Goal: Task Accomplishment & Management: Complete application form

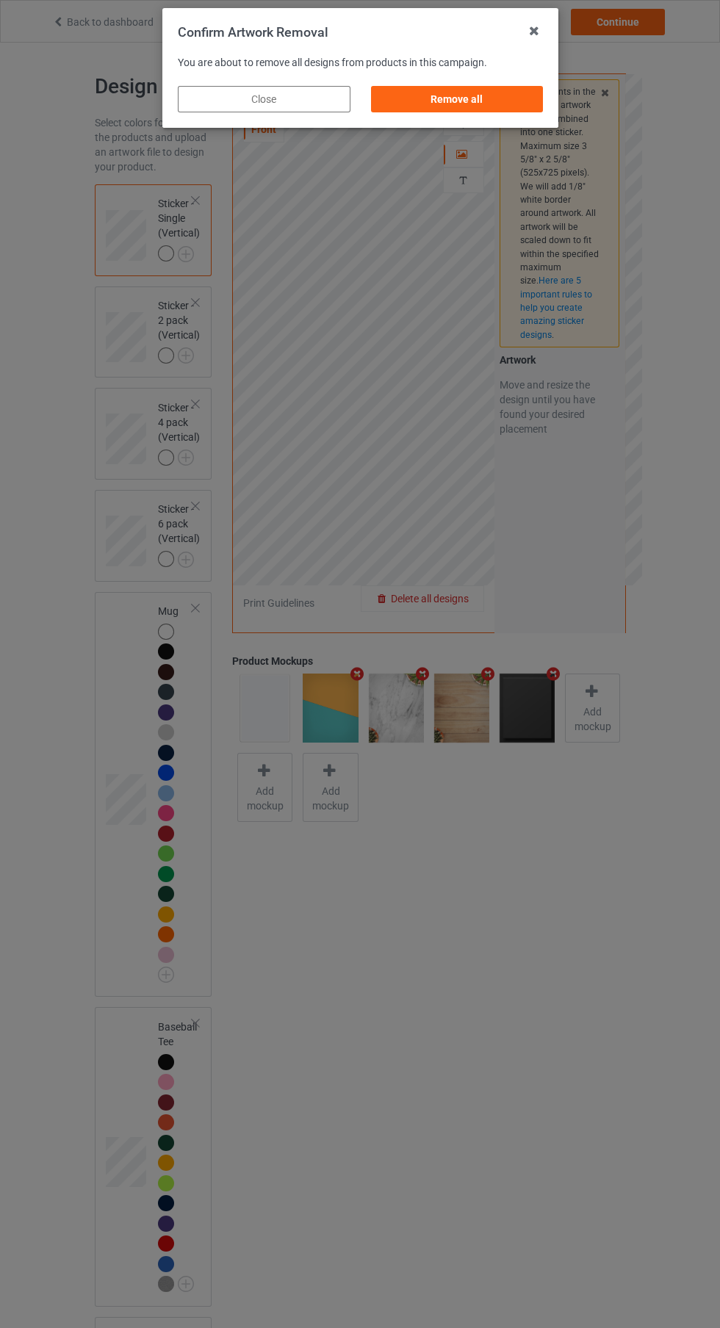
click at [503, 92] on div "Remove all" at bounding box center [456, 99] width 173 height 26
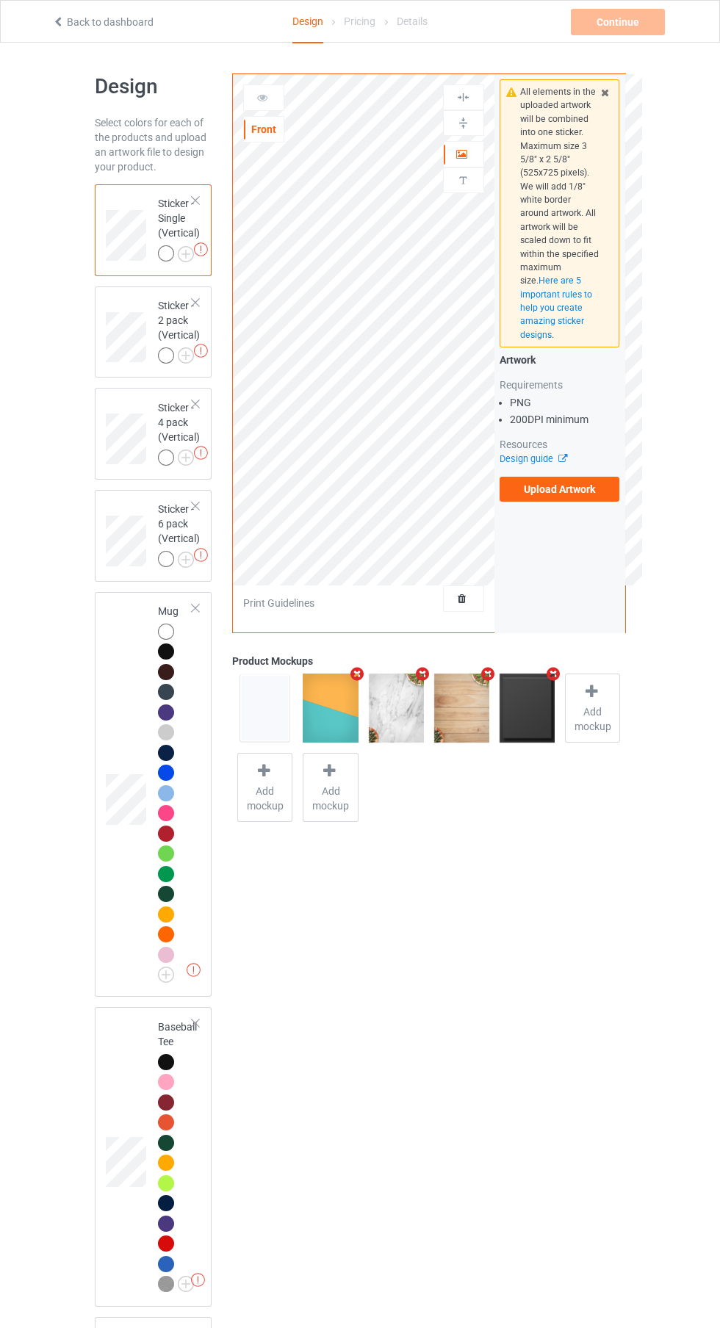
click at [599, 495] on label "Upload Artwork" at bounding box center [560, 489] width 120 height 25
click at [0, 0] on input "Upload Artwork" at bounding box center [0, 0] width 0 height 0
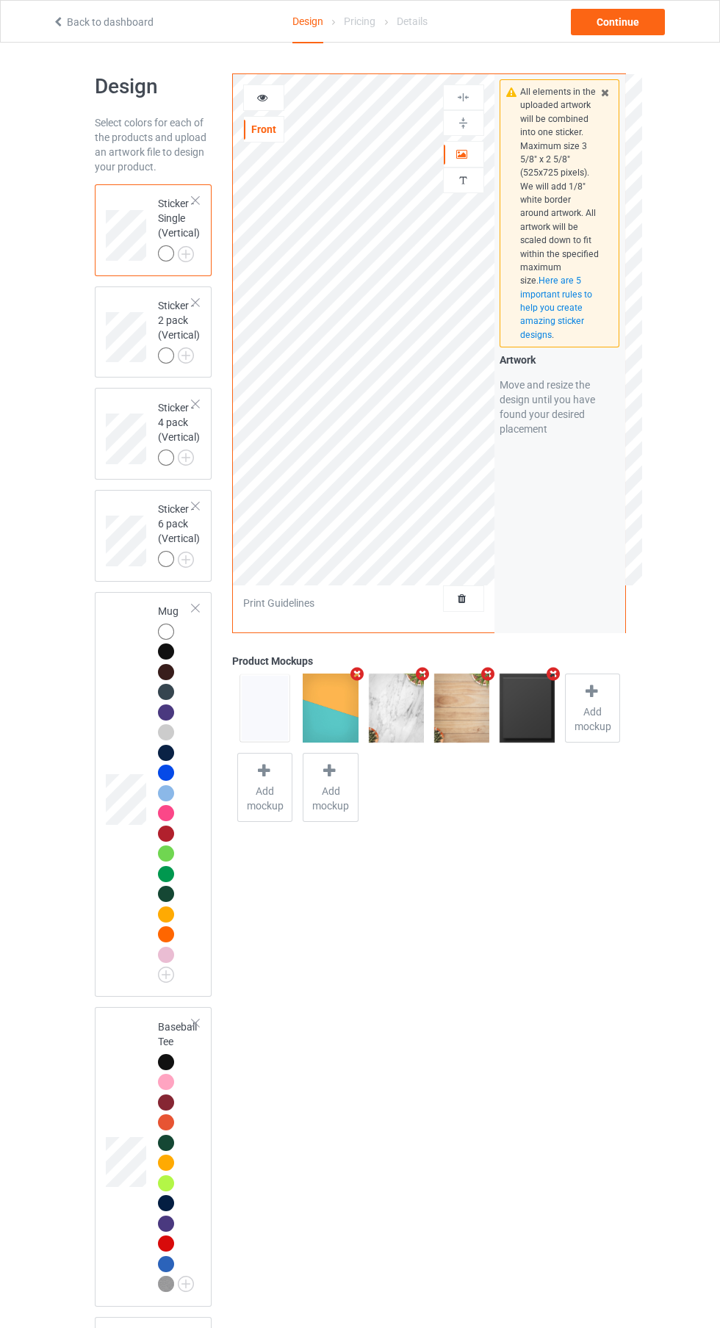
click at [165, 1165] on div at bounding box center [166, 1163] width 16 height 16
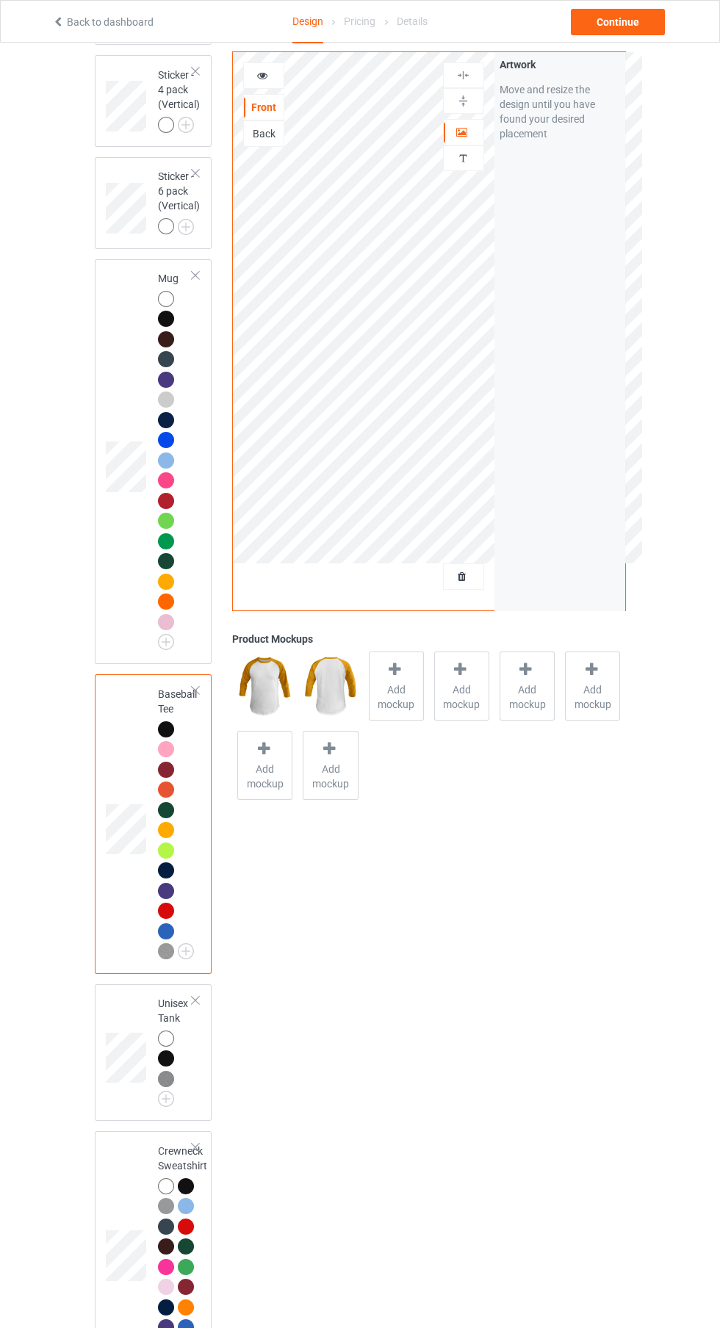
scroll to position [333, 0]
click at [173, 1059] on div at bounding box center [166, 1059] width 16 height 16
click at [470, 581] on div at bounding box center [464, 576] width 40 height 15
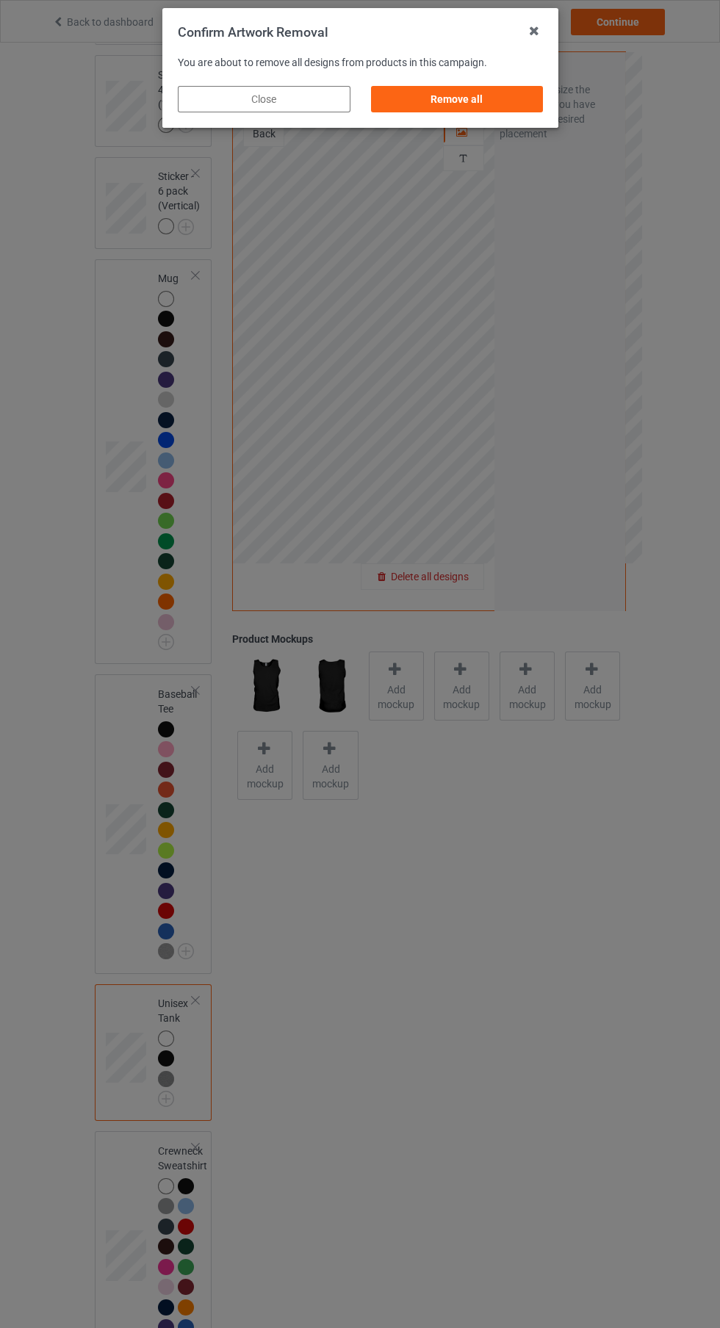
click at [511, 93] on div "Remove all" at bounding box center [456, 99] width 173 height 26
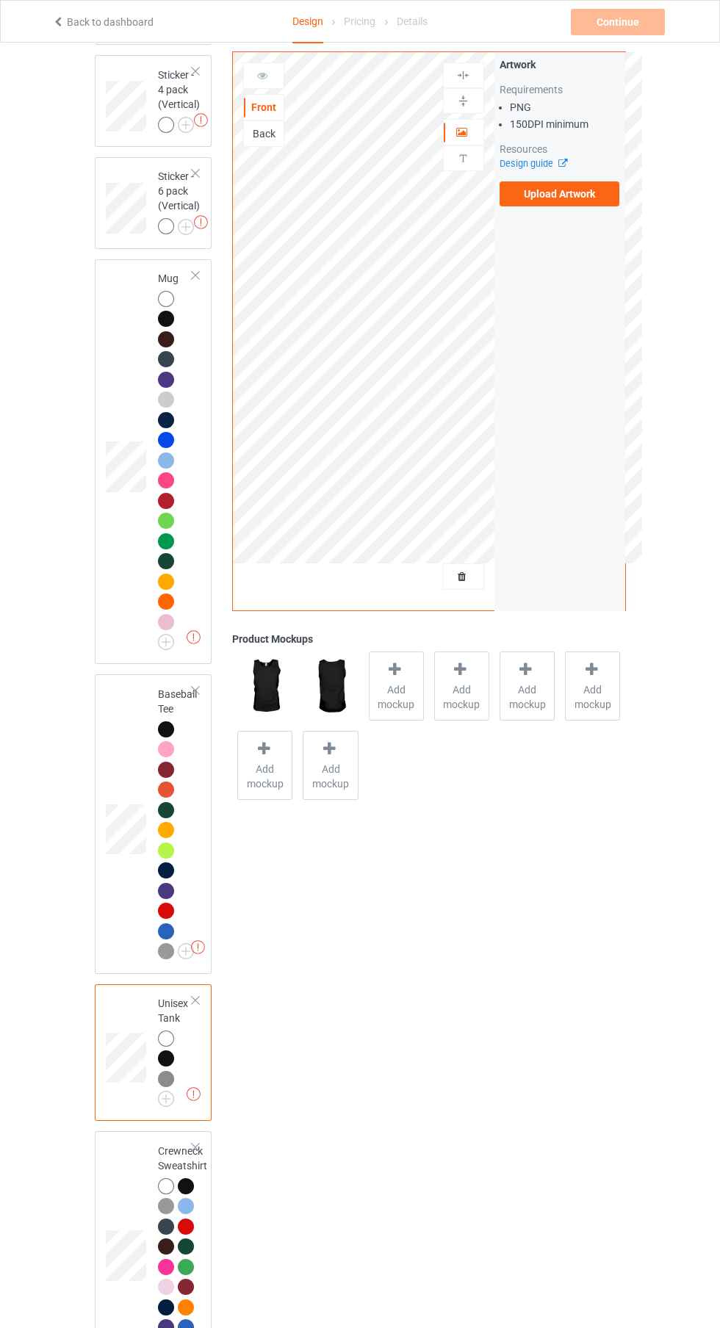
click at [600, 187] on label "Upload Artwork" at bounding box center [560, 193] width 120 height 25
click at [0, 0] on input "Upload Artwork" at bounding box center [0, 0] width 0 height 0
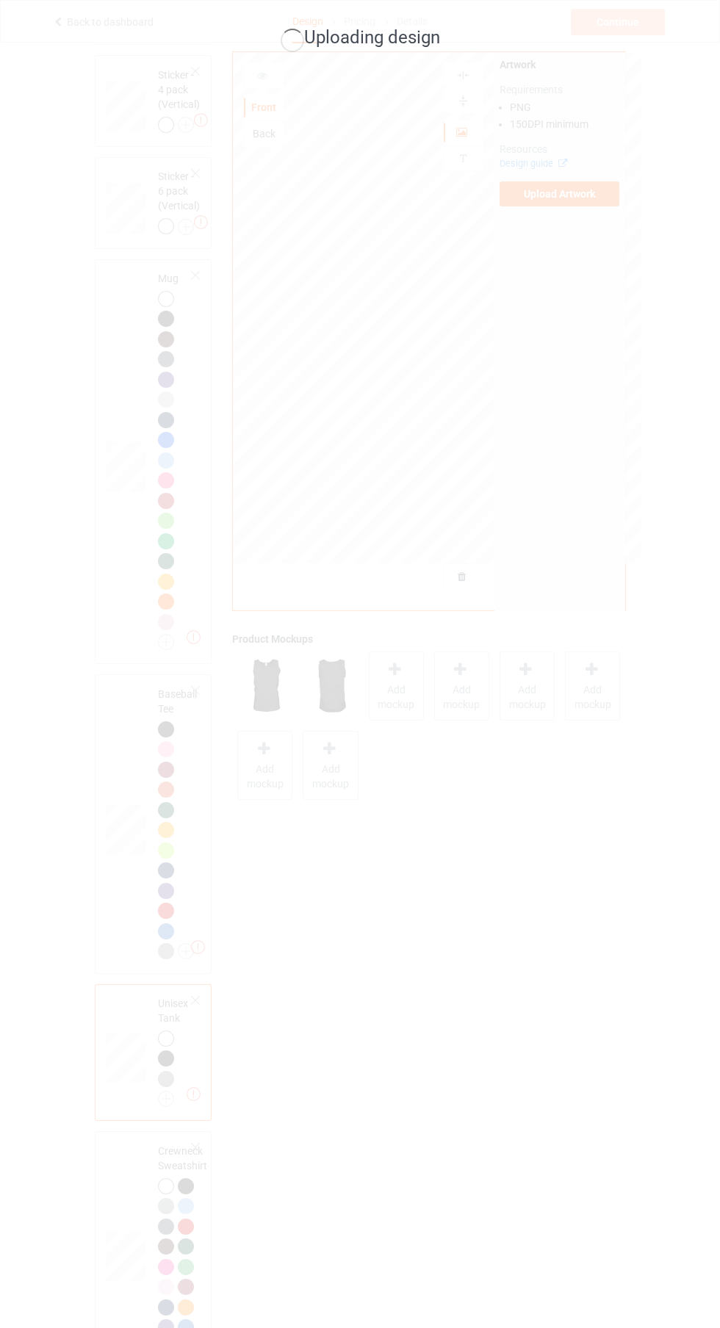
click at [713, 946] on div "Uploading design" at bounding box center [360, 664] width 720 height 1328
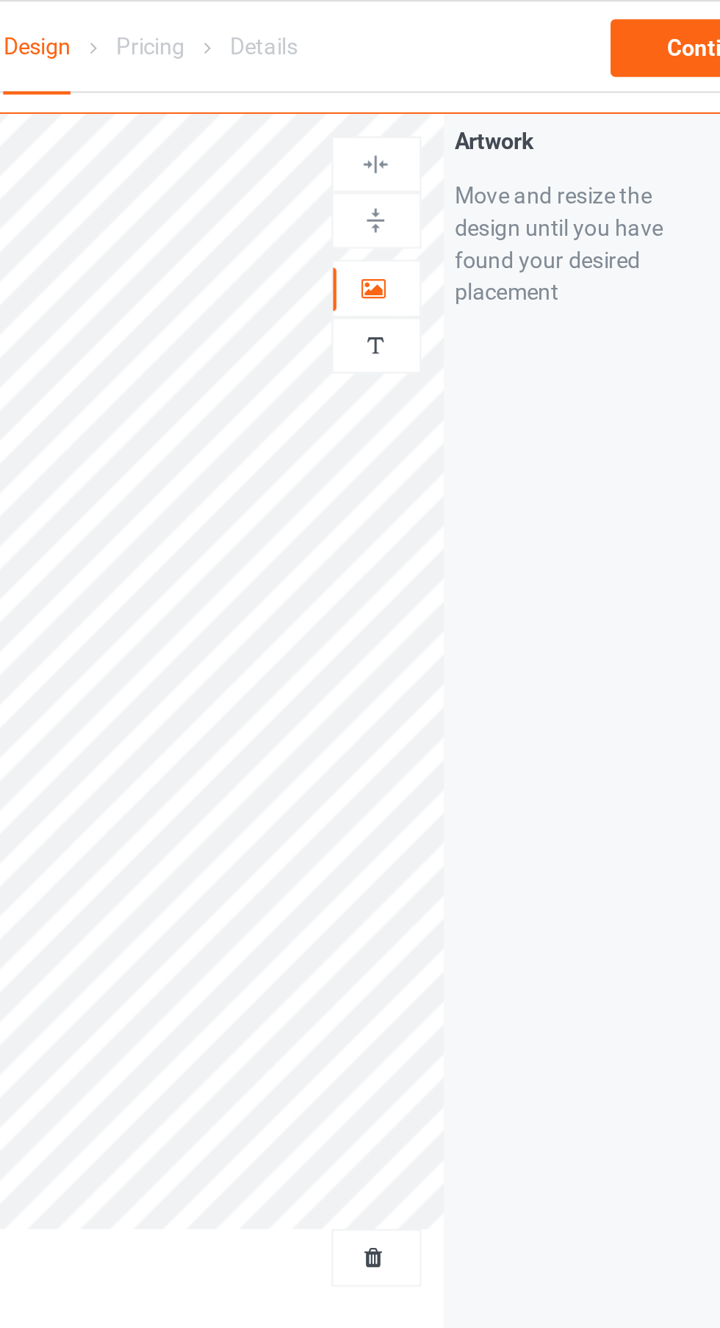
scroll to position [315, 0]
click at [472, 133] on div at bounding box center [464, 132] width 40 height 15
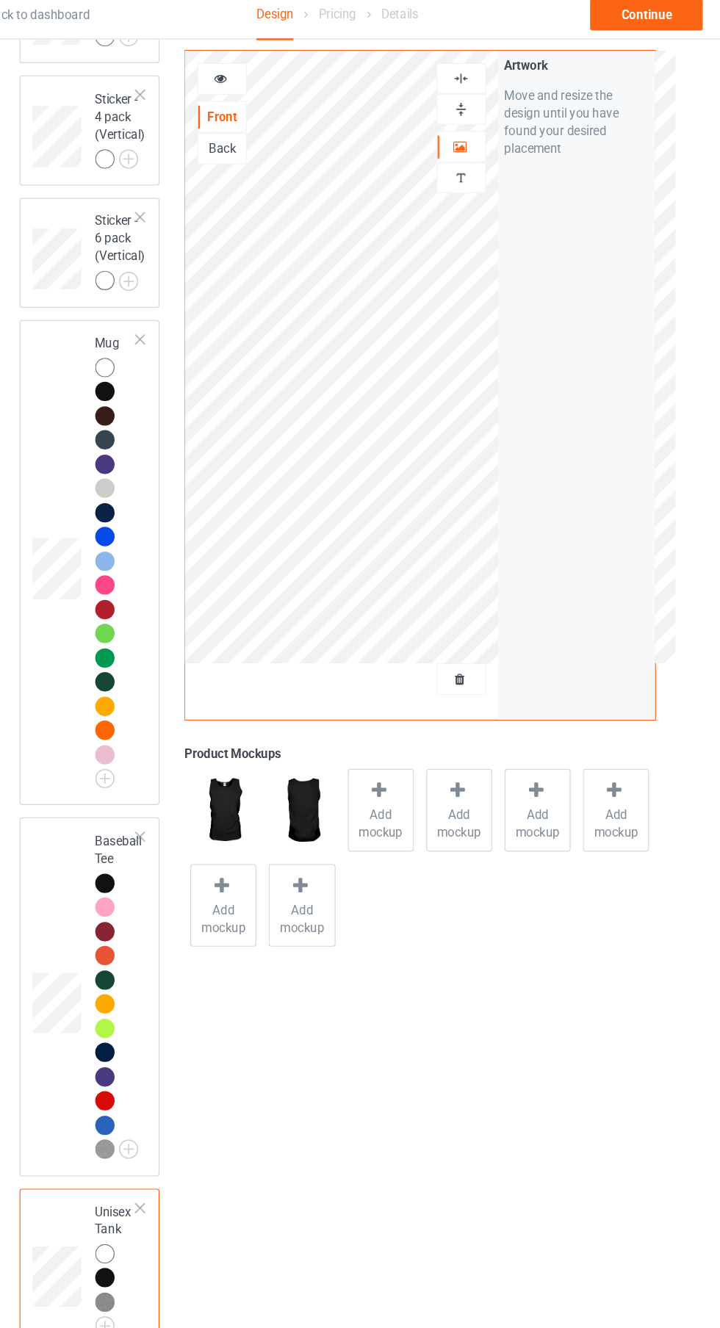
click at [483, 582] on div at bounding box center [464, 576] width 40 height 15
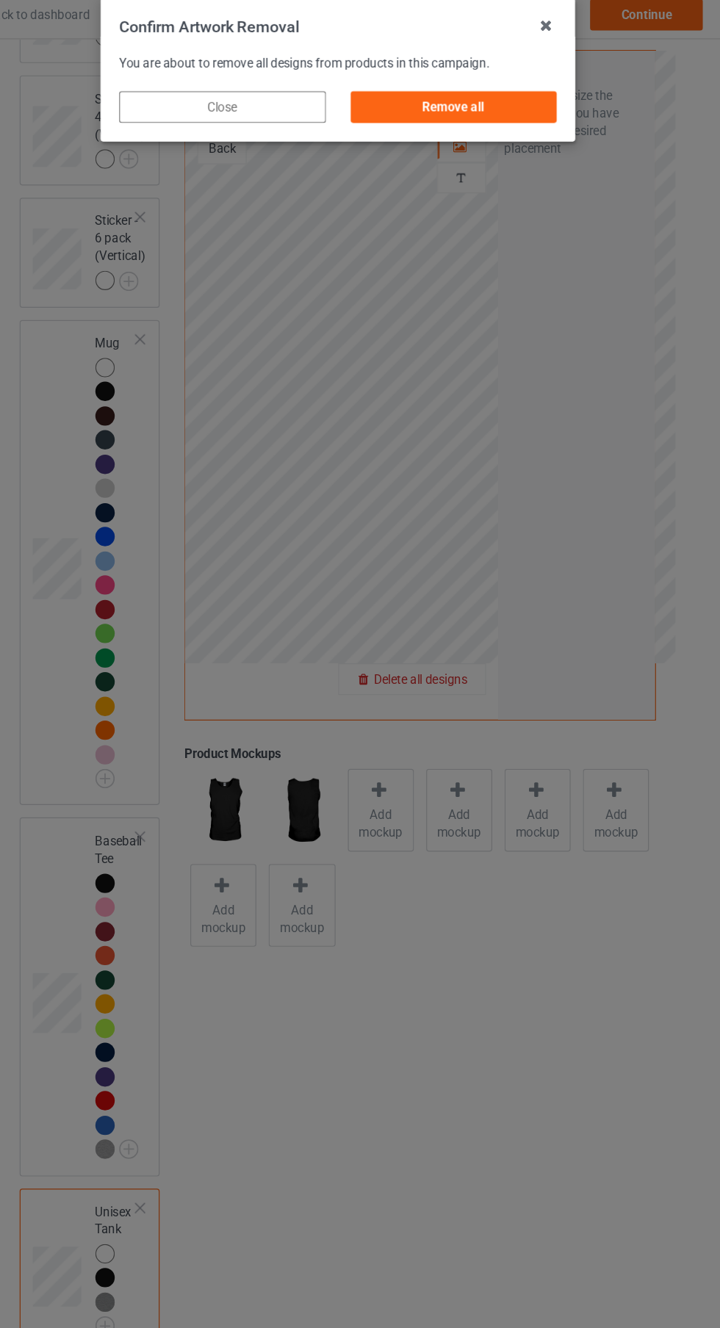
click at [493, 108] on div "Remove all" at bounding box center [456, 99] width 173 height 26
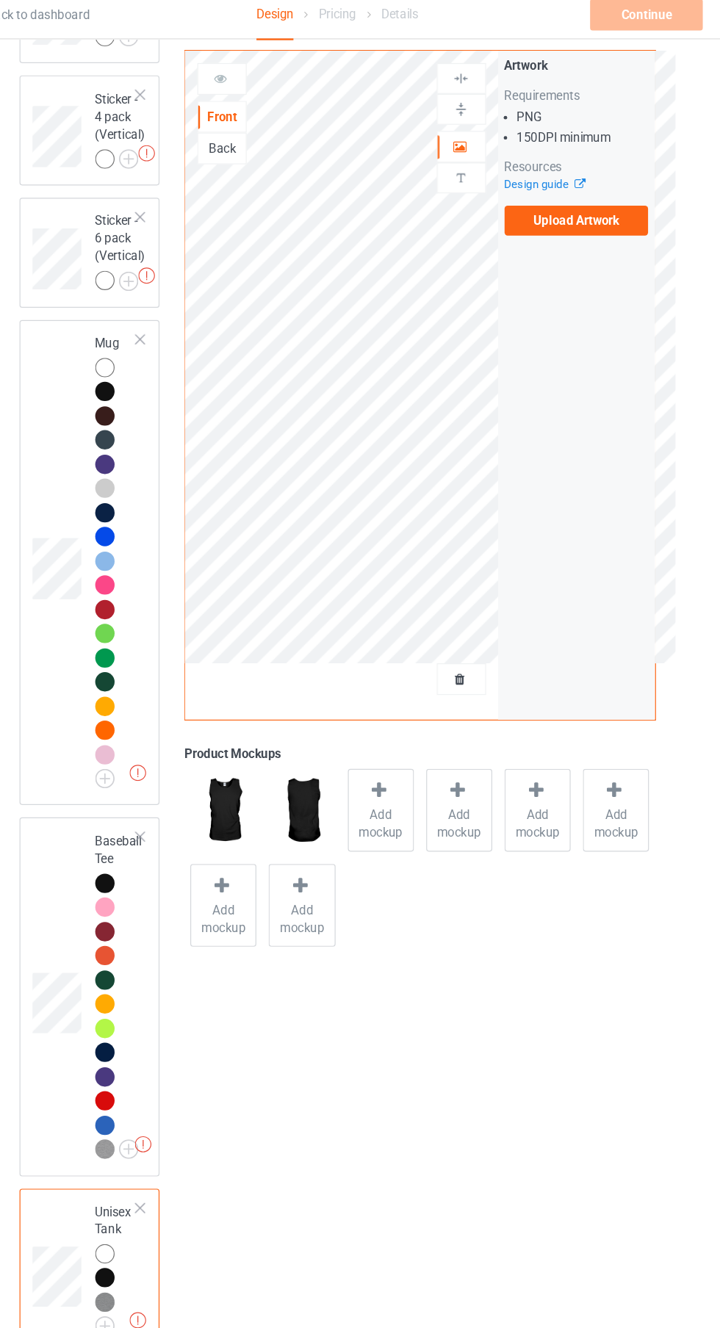
click at [603, 206] on label "Upload Artwork" at bounding box center [560, 193] width 120 height 25
click at [0, 0] on input "Upload Artwork" at bounding box center [0, 0] width 0 height 0
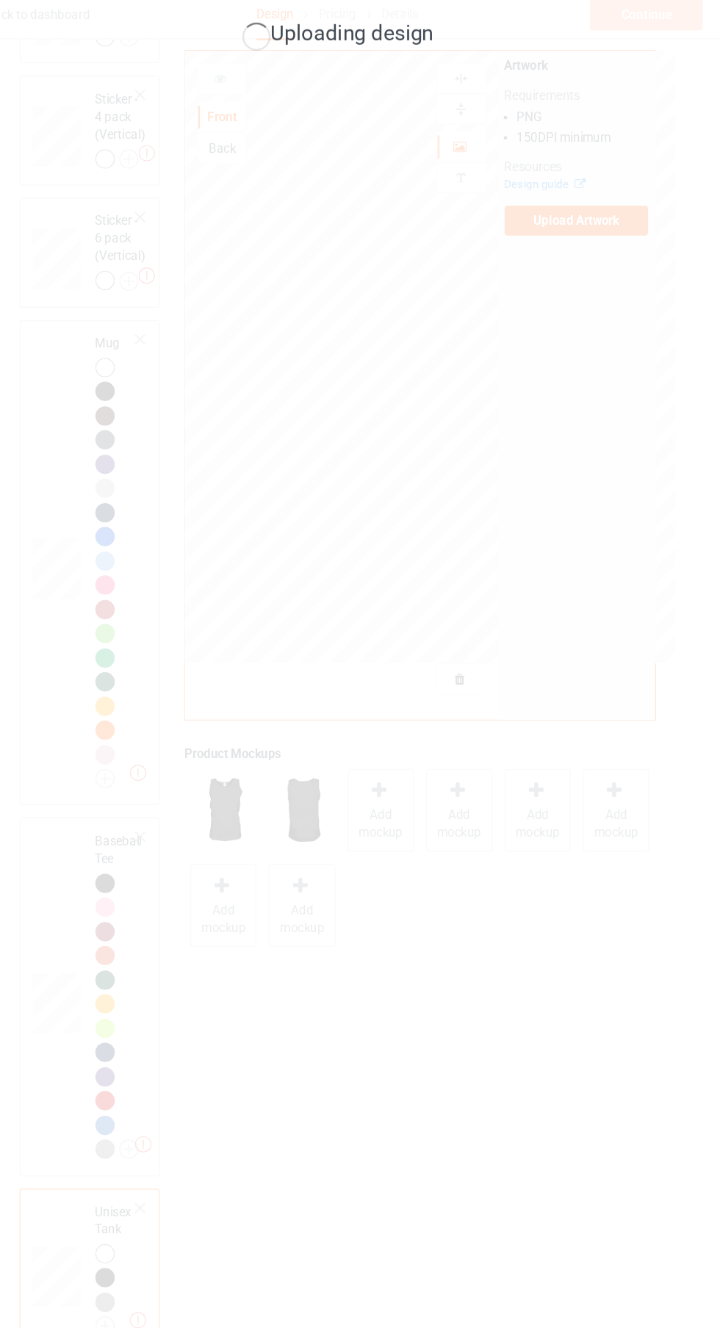
click at [492, 743] on div "Uploading design" at bounding box center [360, 664] width 720 height 1328
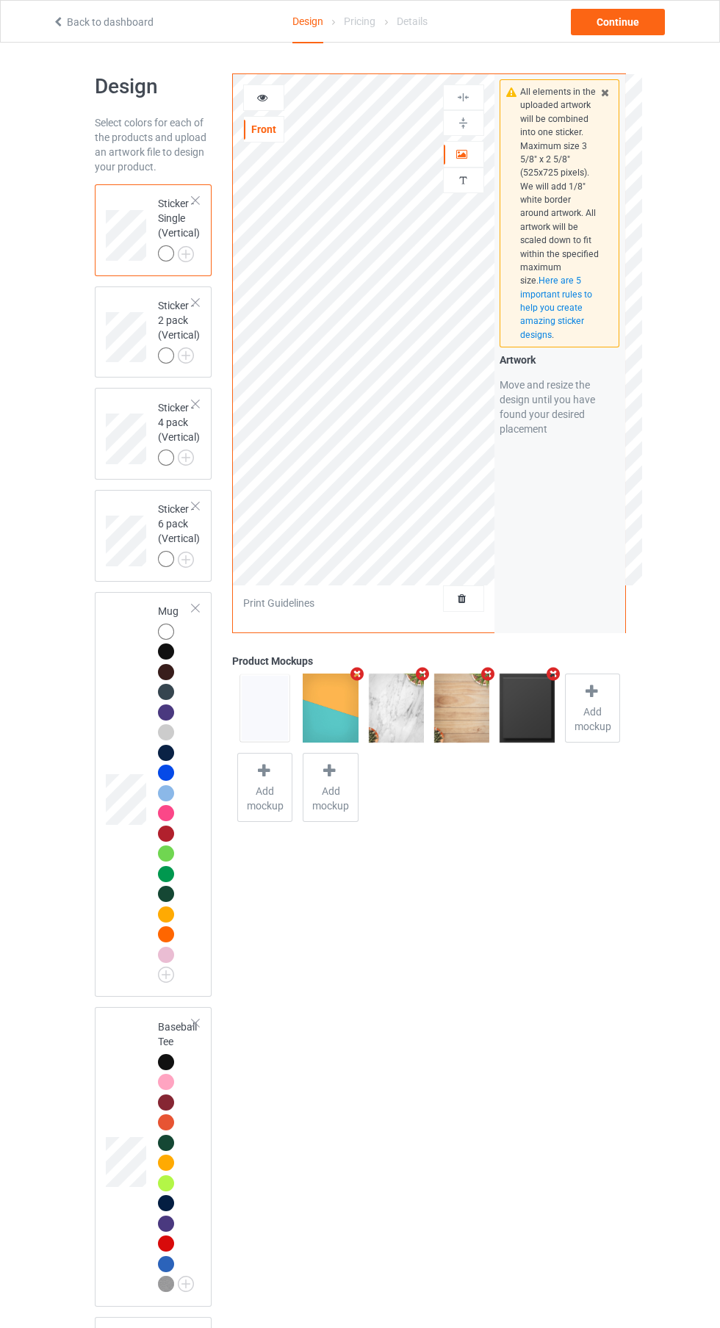
click at [478, 628] on div "Front Artwork Personalized text Print Guidelines" at bounding box center [364, 353] width 262 height 558
click at [467, 629] on div "Front Artwork Personalized text Print Guidelines" at bounding box center [364, 353] width 262 height 558
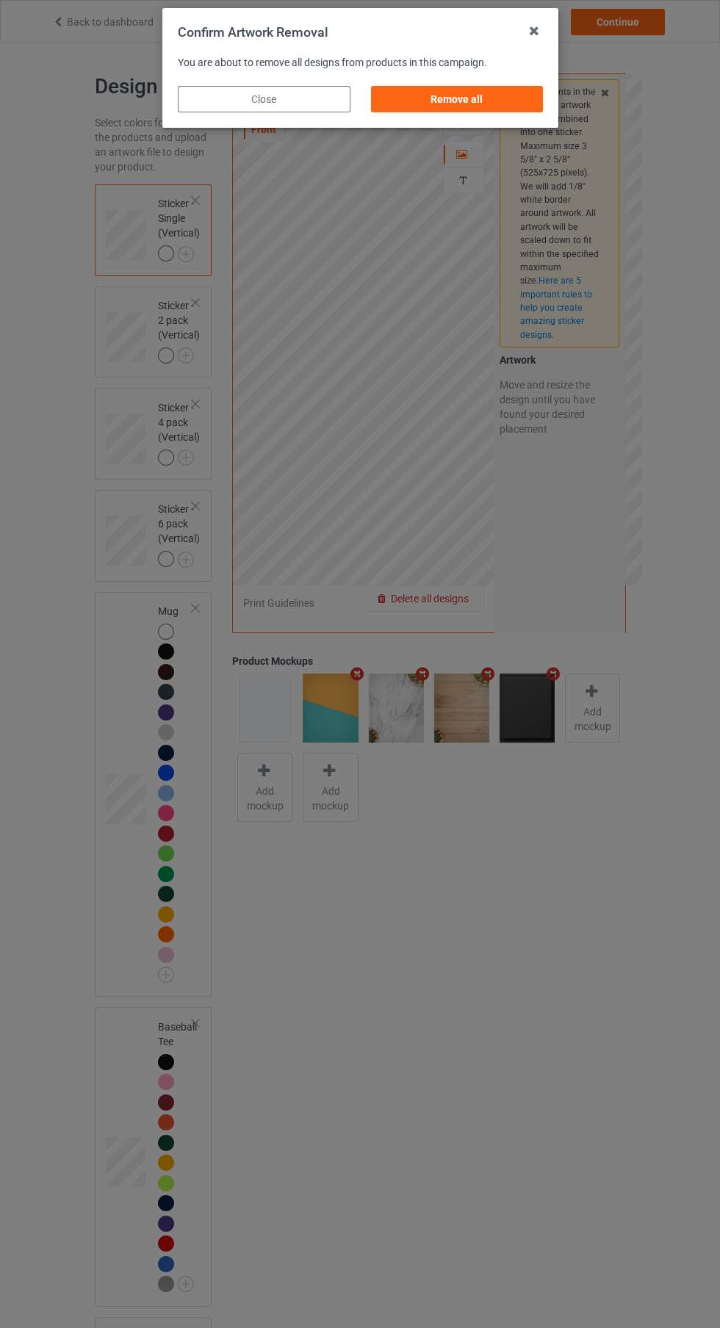
click at [495, 107] on div "Remove all" at bounding box center [456, 99] width 173 height 26
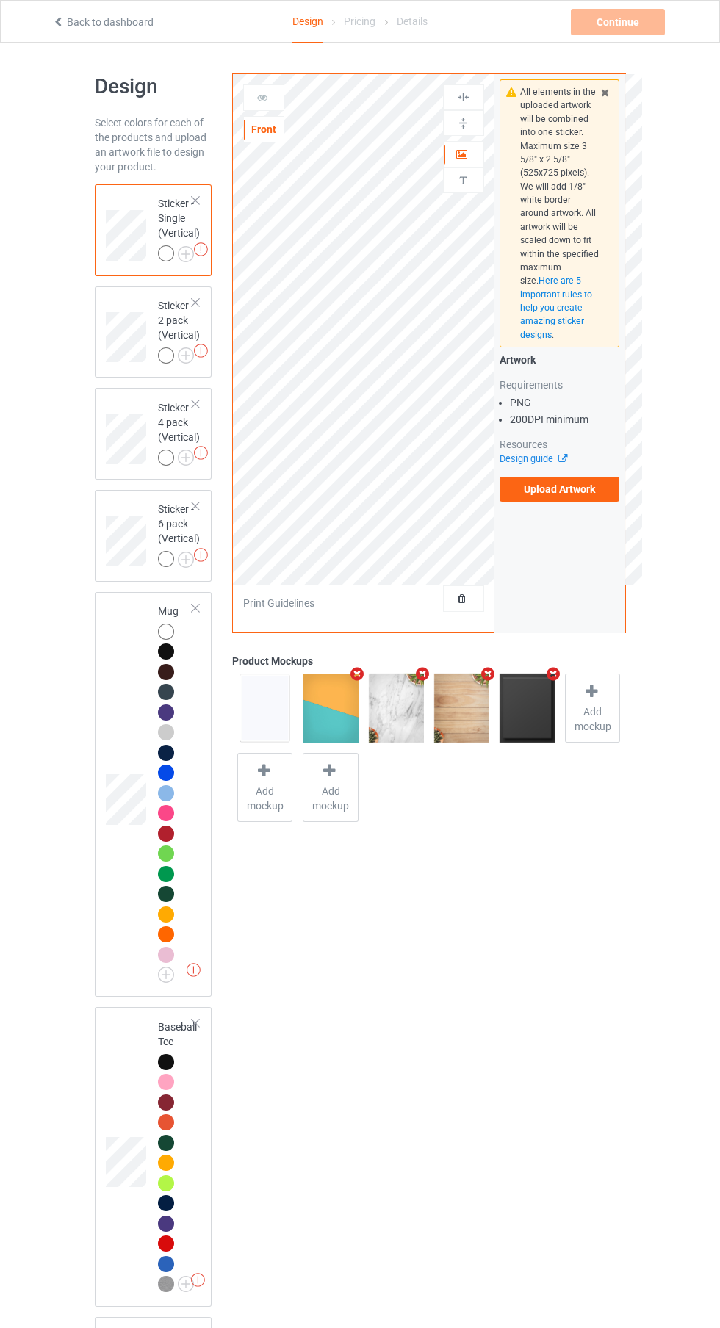
click at [592, 493] on label "Upload Artwork" at bounding box center [560, 489] width 120 height 25
click at [0, 0] on input "Upload Artwork" at bounding box center [0, 0] width 0 height 0
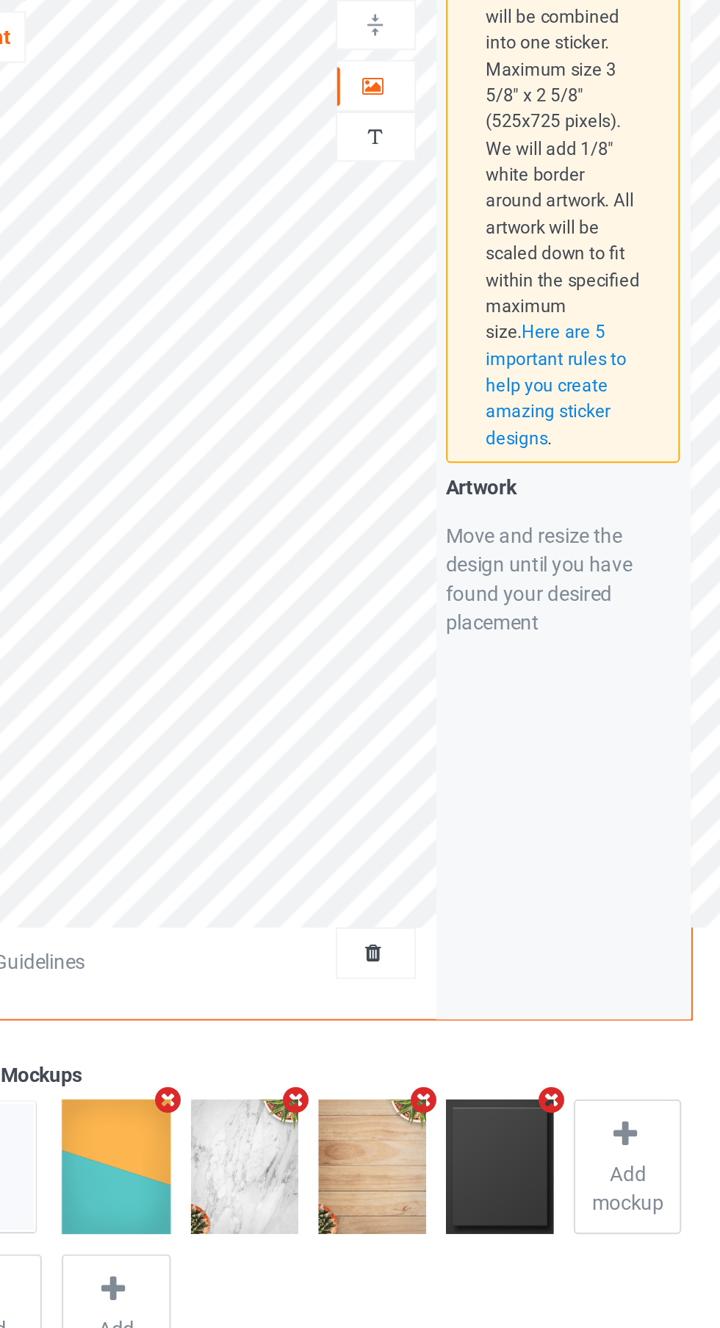
scroll to position [11, 0]
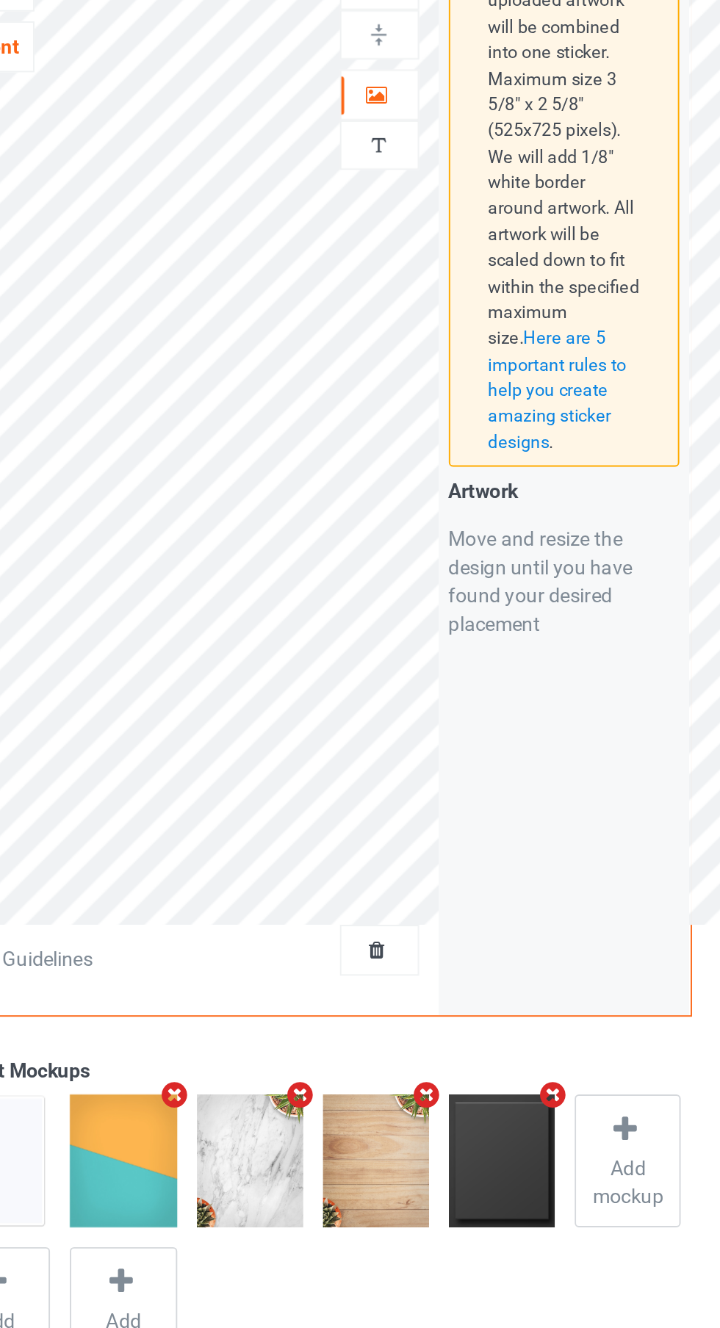
click at [463, 140] on icon at bounding box center [462, 141] width 12 height 10
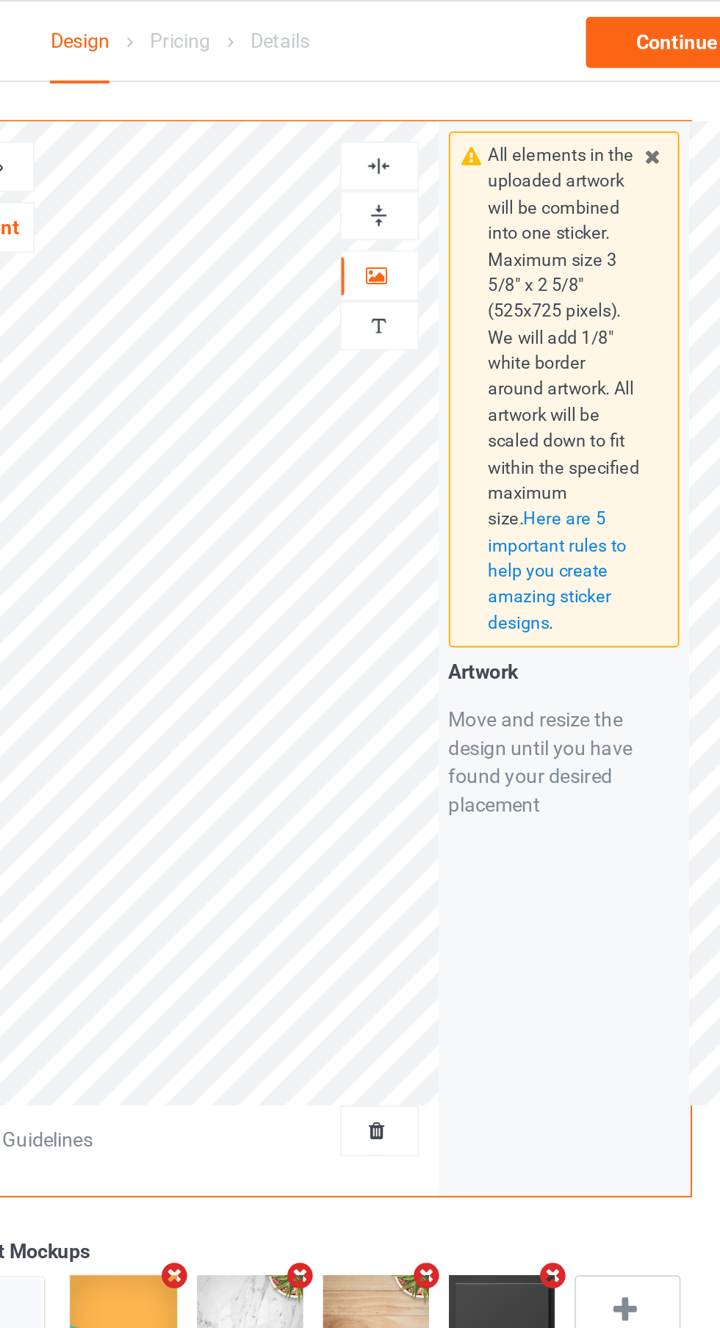
scroll to position [0, 0]
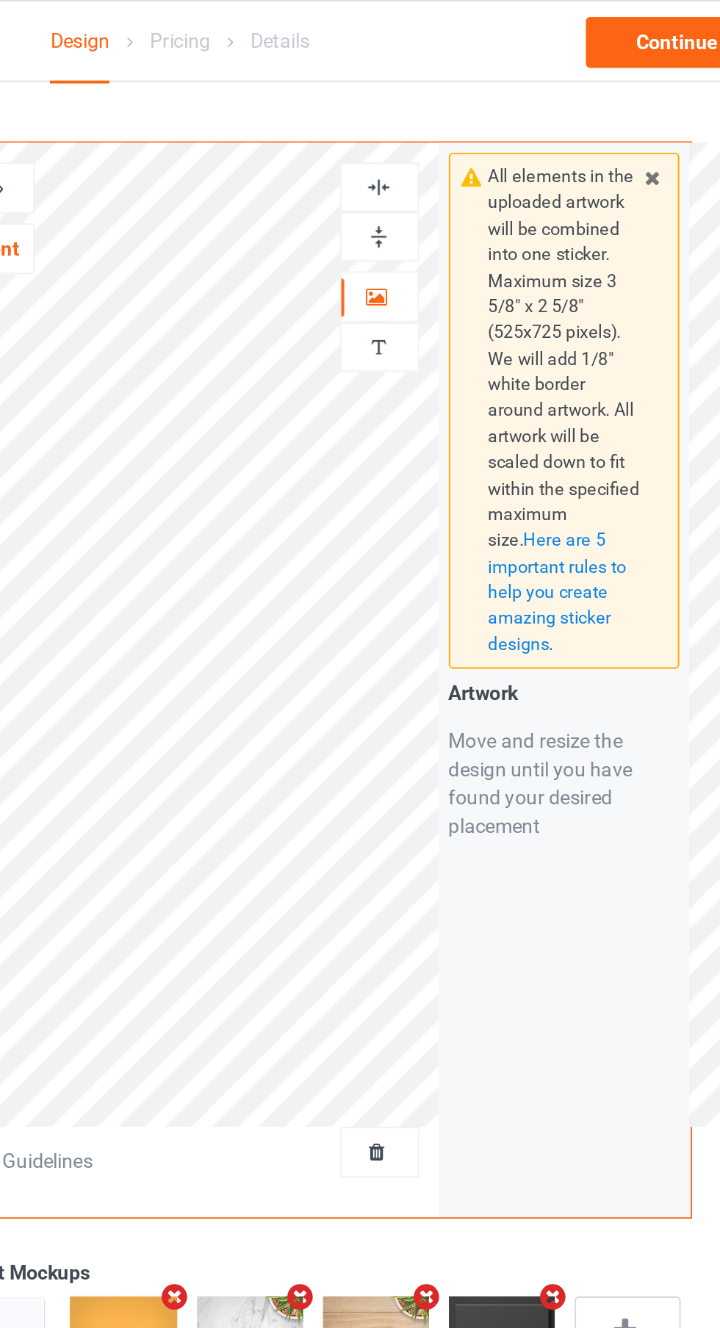
click at [475, 93] on div at bounding box center [464, 97] width 40 height 14
click at [473, 92] on div at bounding box center [464, 97] width 40 height 14
click at [475, 126] on div at bounding box center [464, 123] width 40 height 14
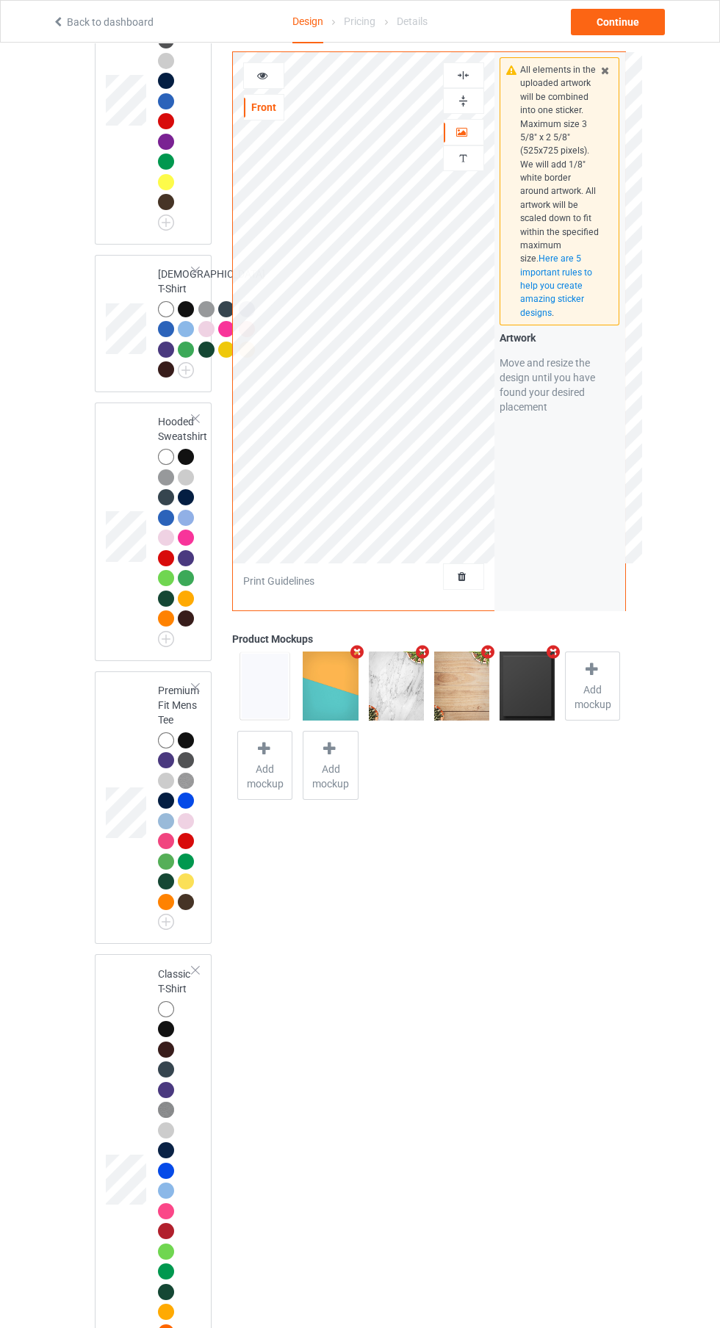
scroll to position [2495, 0]
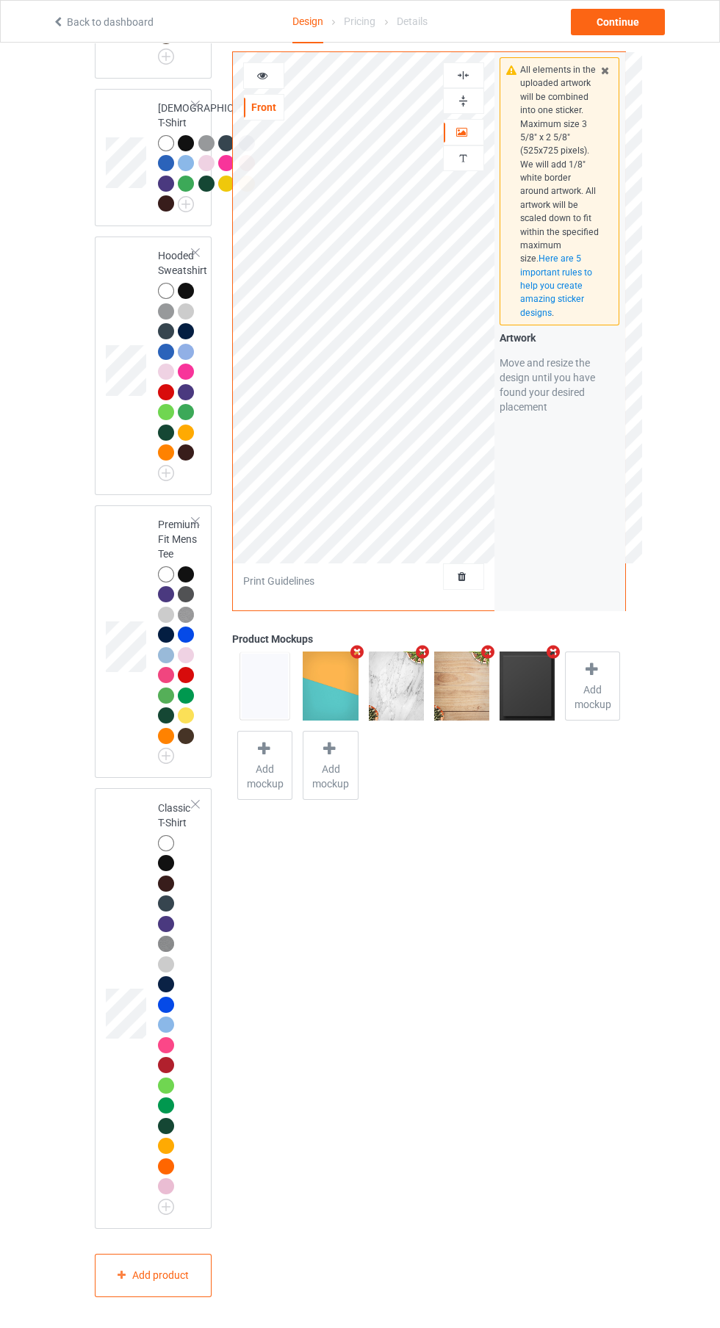
click at [165, 871] on div at bounding box center [166, 863] width 16 height 16
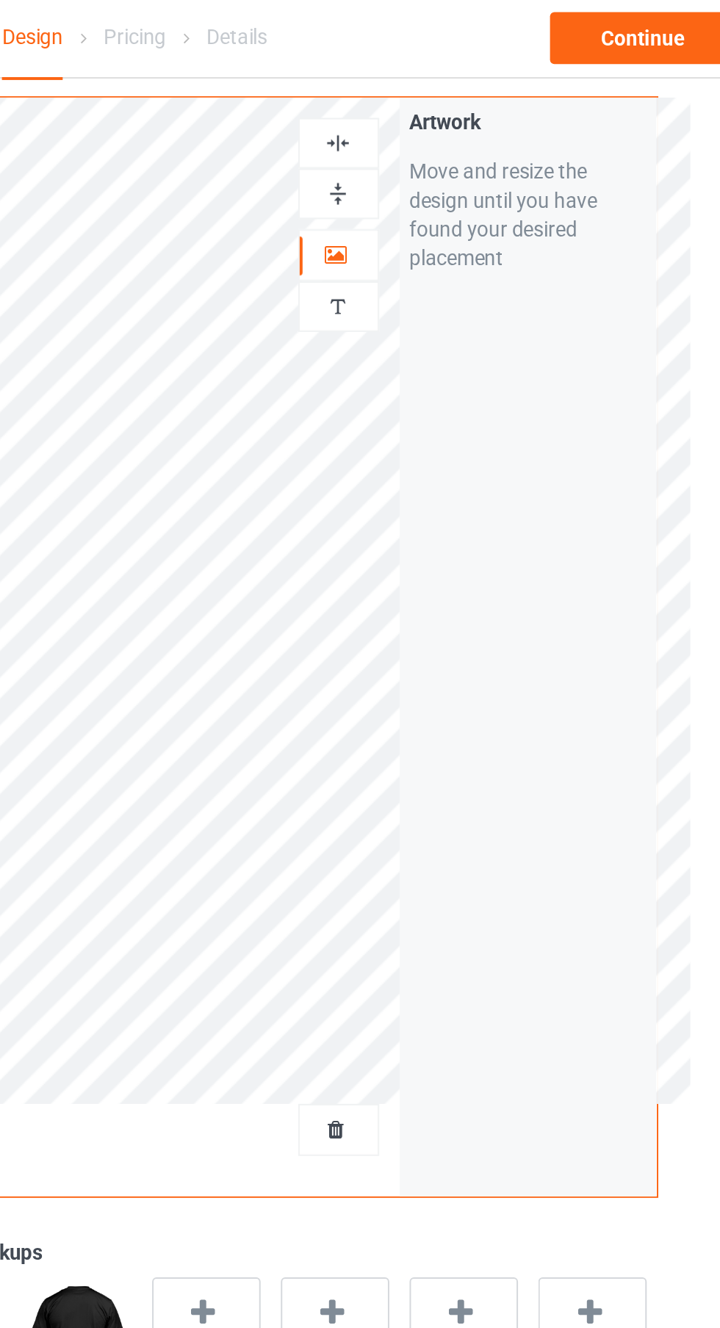
scroll to position [2494, 0]
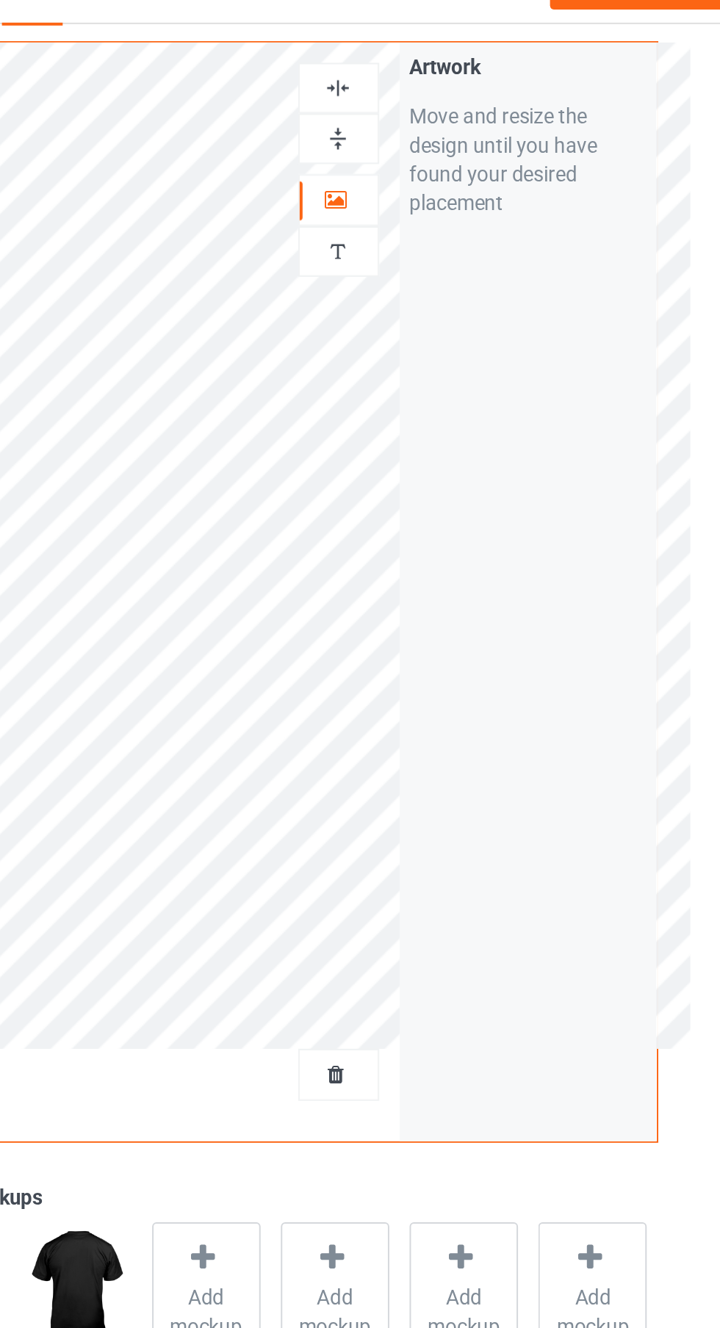
click at [462, 133] on icon at bounding box center [462, 130] width 12 height 10
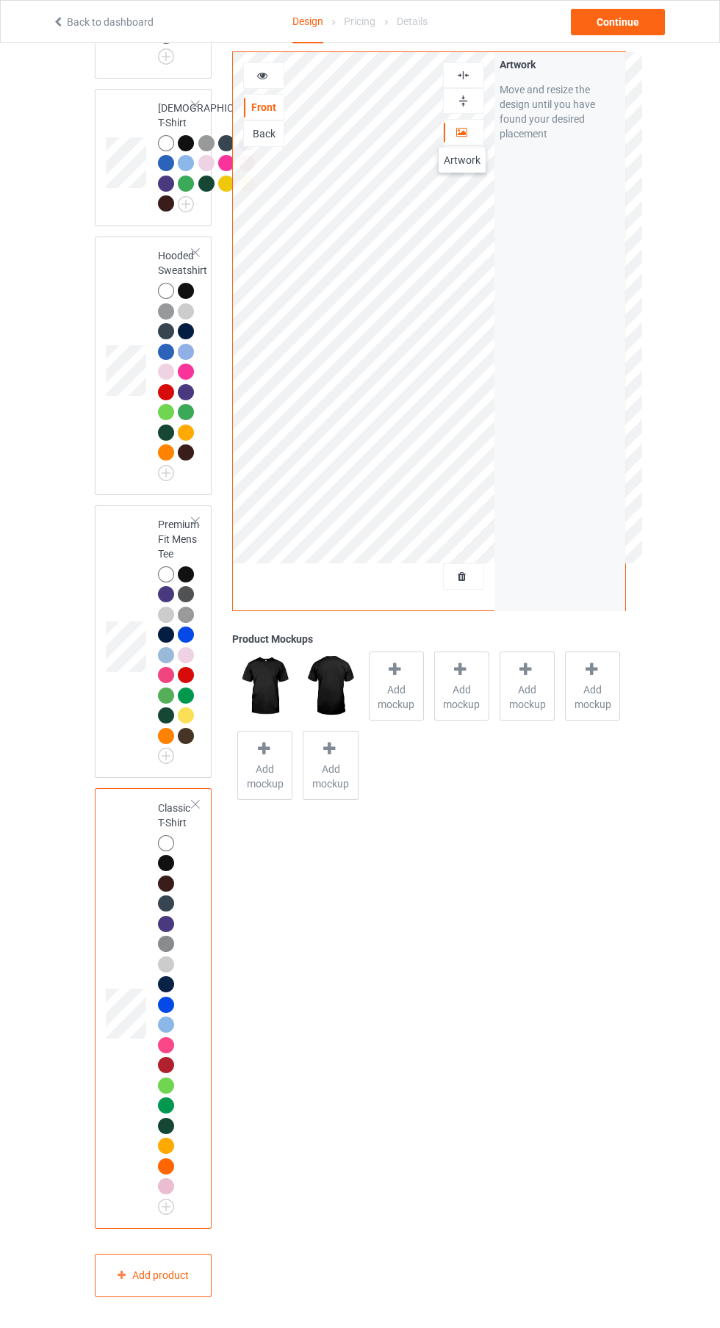
scroll to position [2483, 0]
click at [375, 669] on div "Add mockup" at bounding box center [396, 686] width 55 height 69
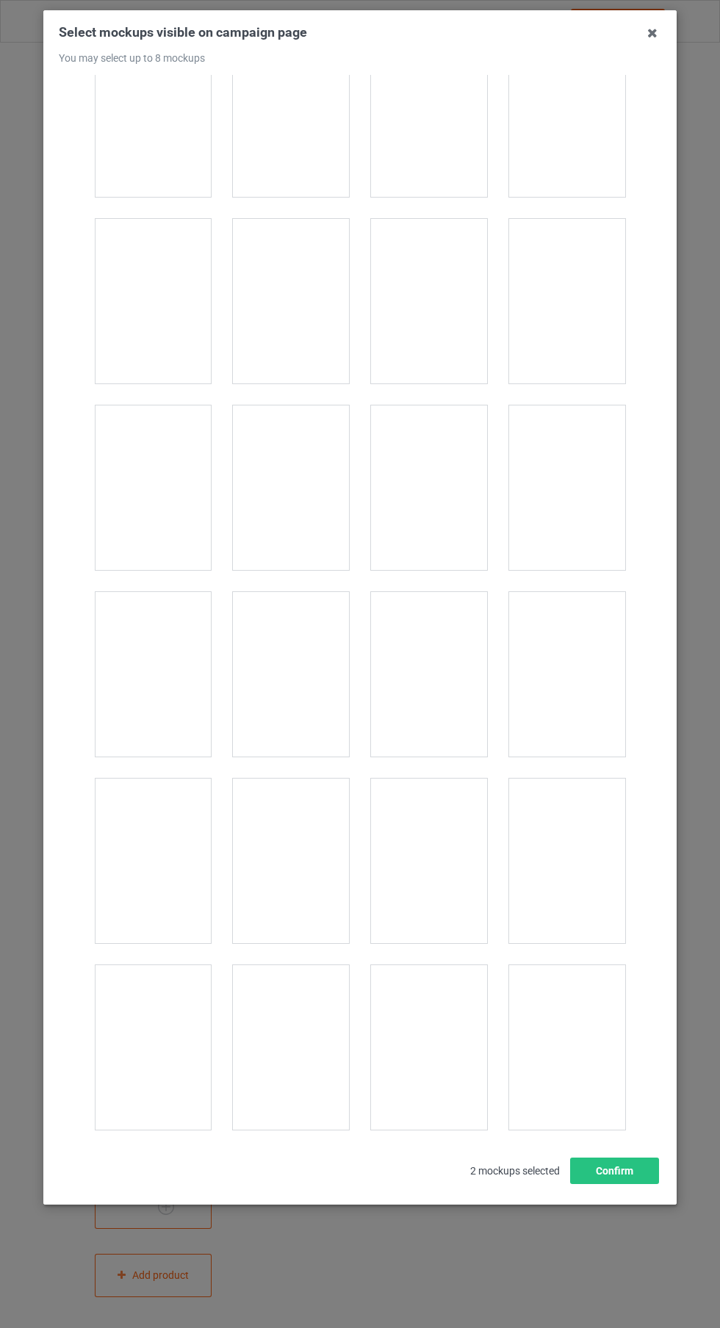
scroll to position [20308, 0]
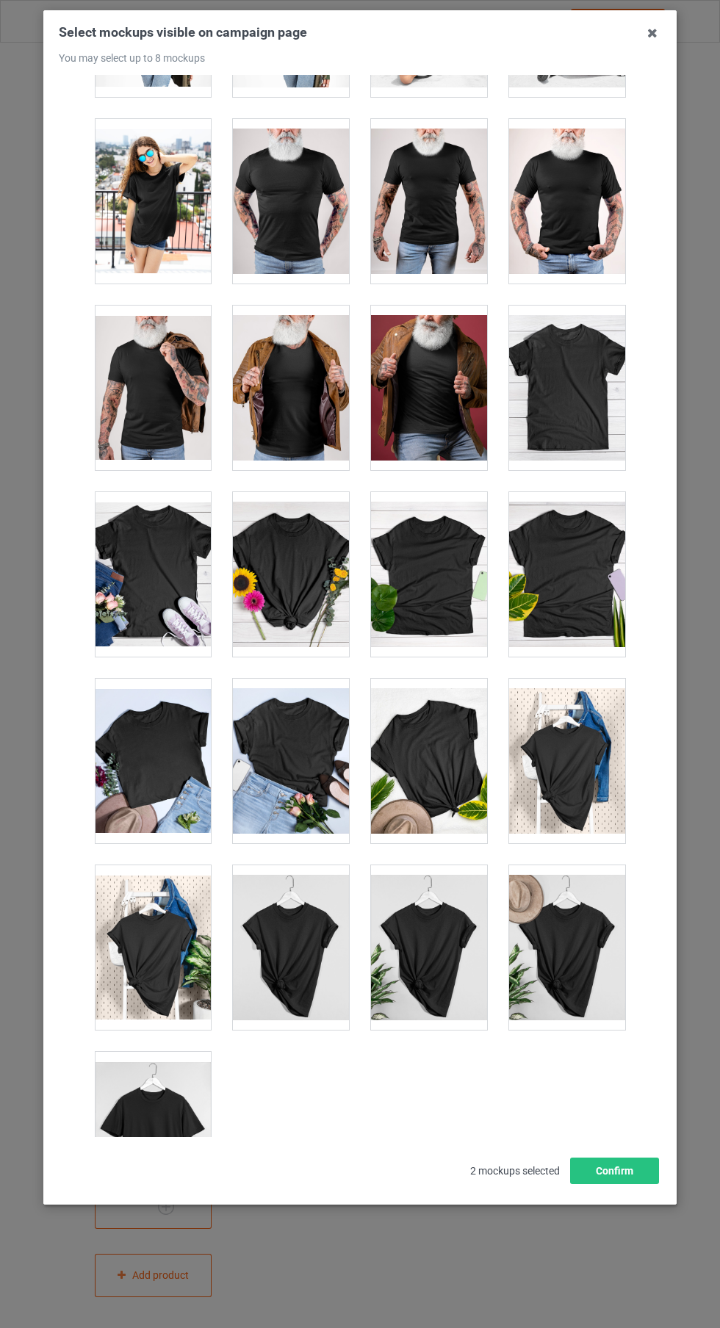
click at [572, 968] on div at bounding box center [567, 947] width 116 height 165
click at [457, 766] on div at bounding box center [429, 761] width 116 height 165
click at [448, 982] on div at bounding box center [429, 947] width 116 height 165
click at [175, 1131] on div at bounding box center [153, 1134] width 116 height 165
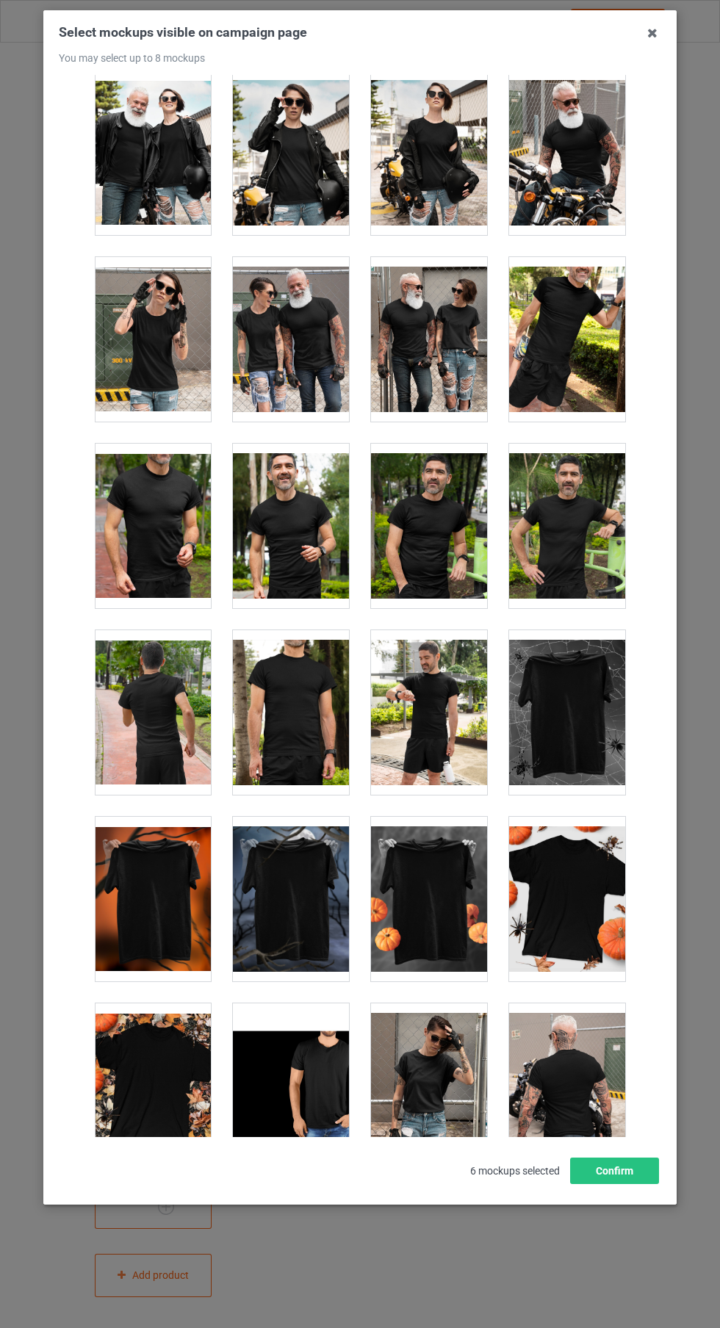
scroll to position [13824, 0]
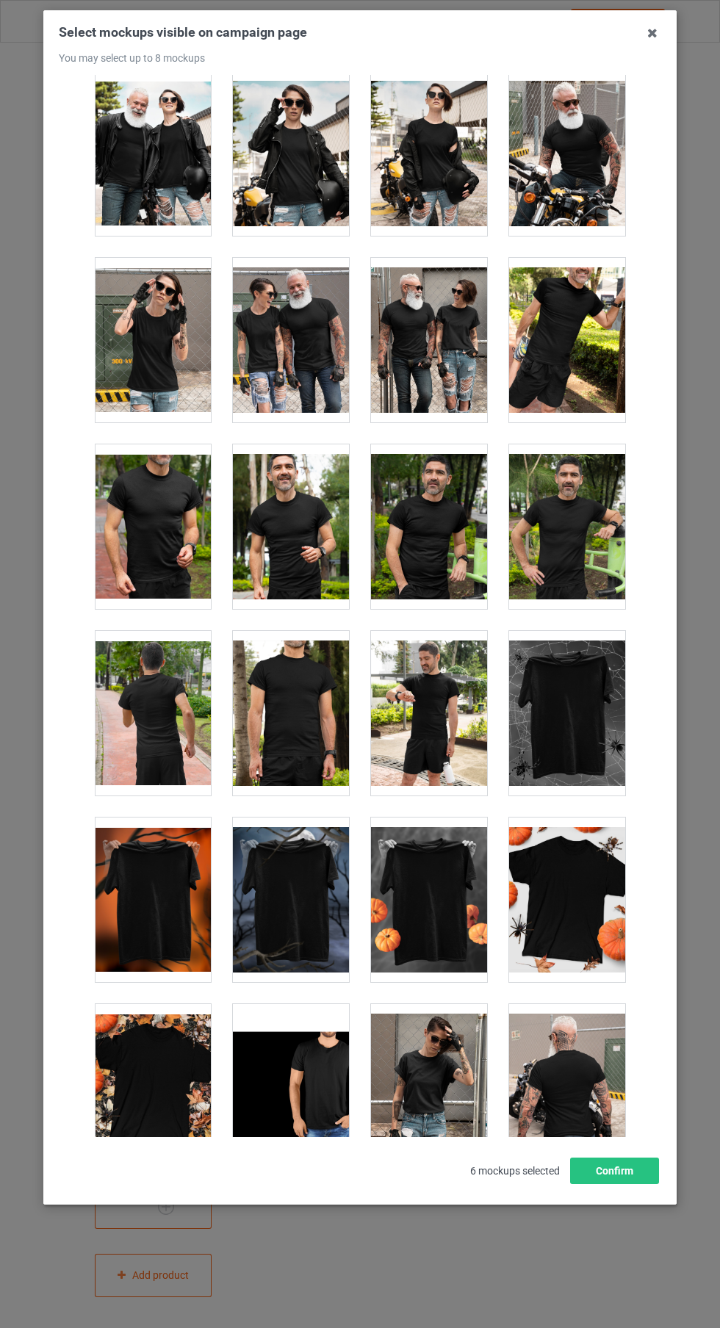
click at [591, 735] on div at bounding box center [567, 713] width 116 height 165
click at [649, 67] on div "Select mockups visible on campaign page You may select up to 8 mockups 1 2 7 4 …" at bounding box center [360, 604] width 602 height 1160
click at [652, 34] on icon at bounding box center [653, 33] width 24 height 24
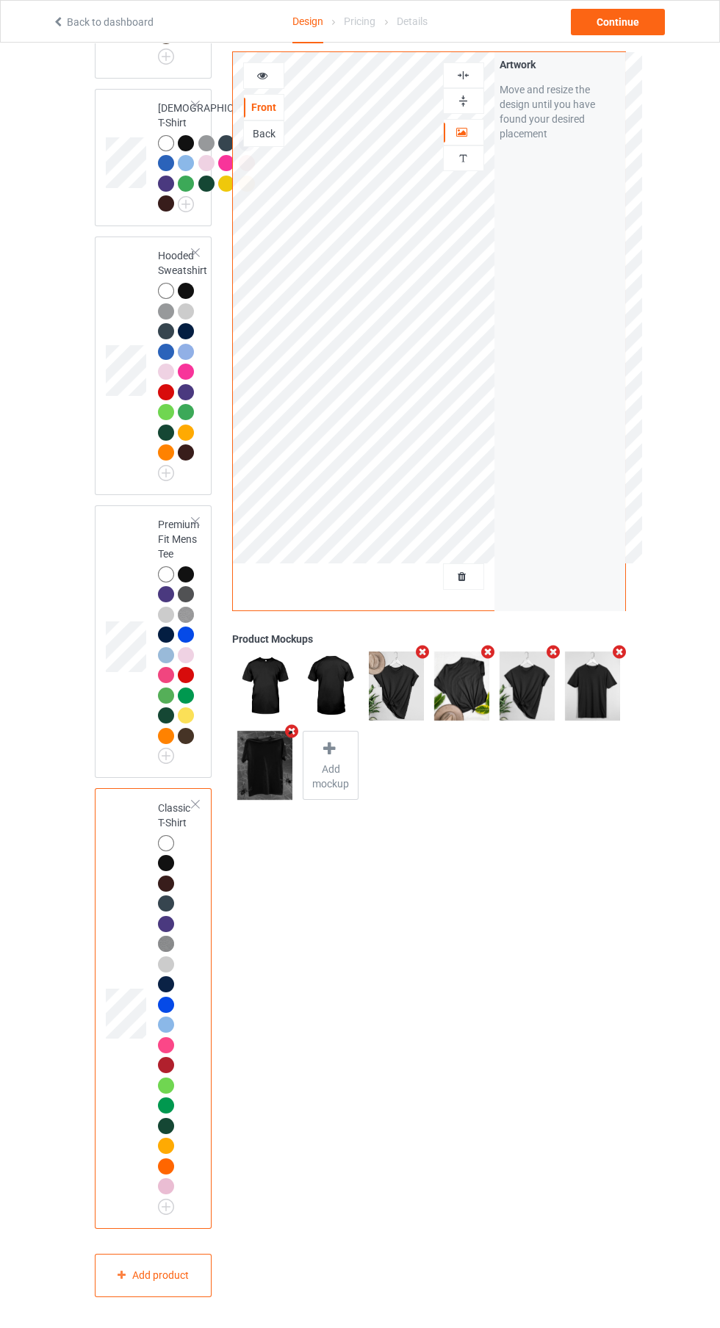
scroll to position [2497, 0]
click at [622, 17] on div "Continue" at bounding box center [618, 22] width 94 height 26
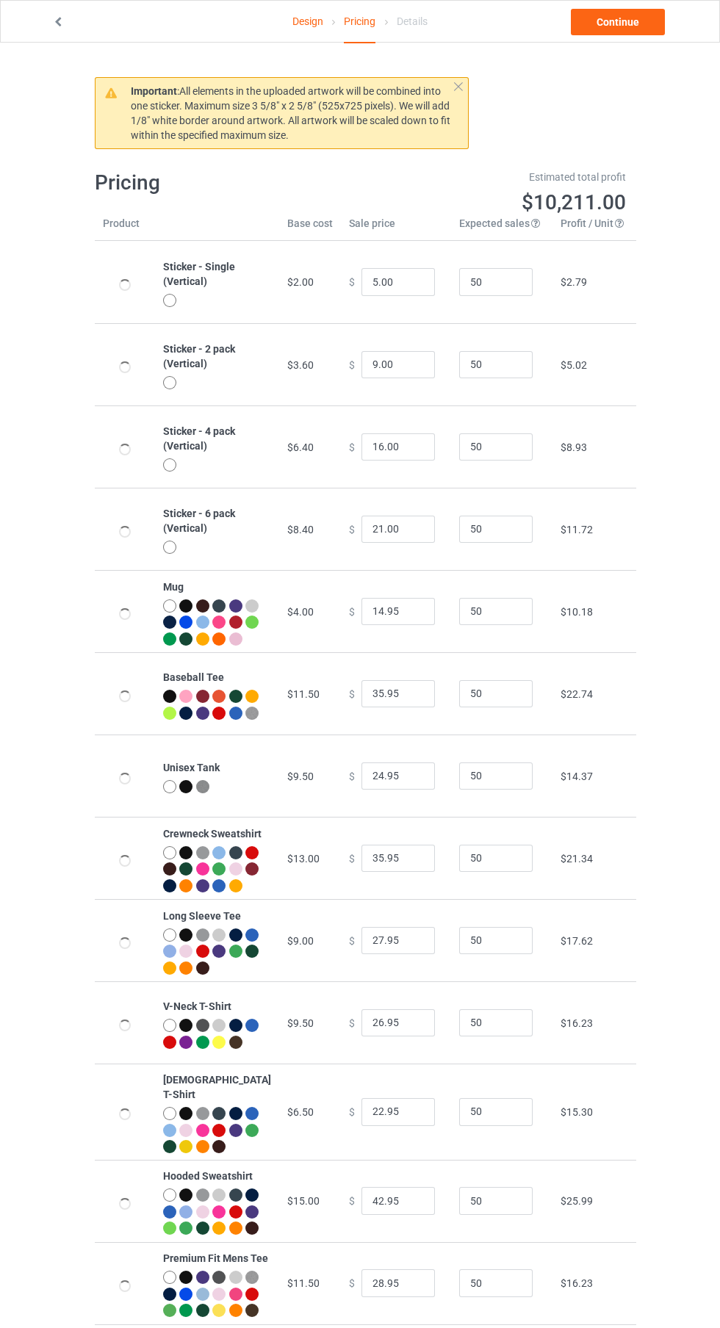
click at [622, 21] on link "Continue" at bounding box center [618, 22] width 94 height 26
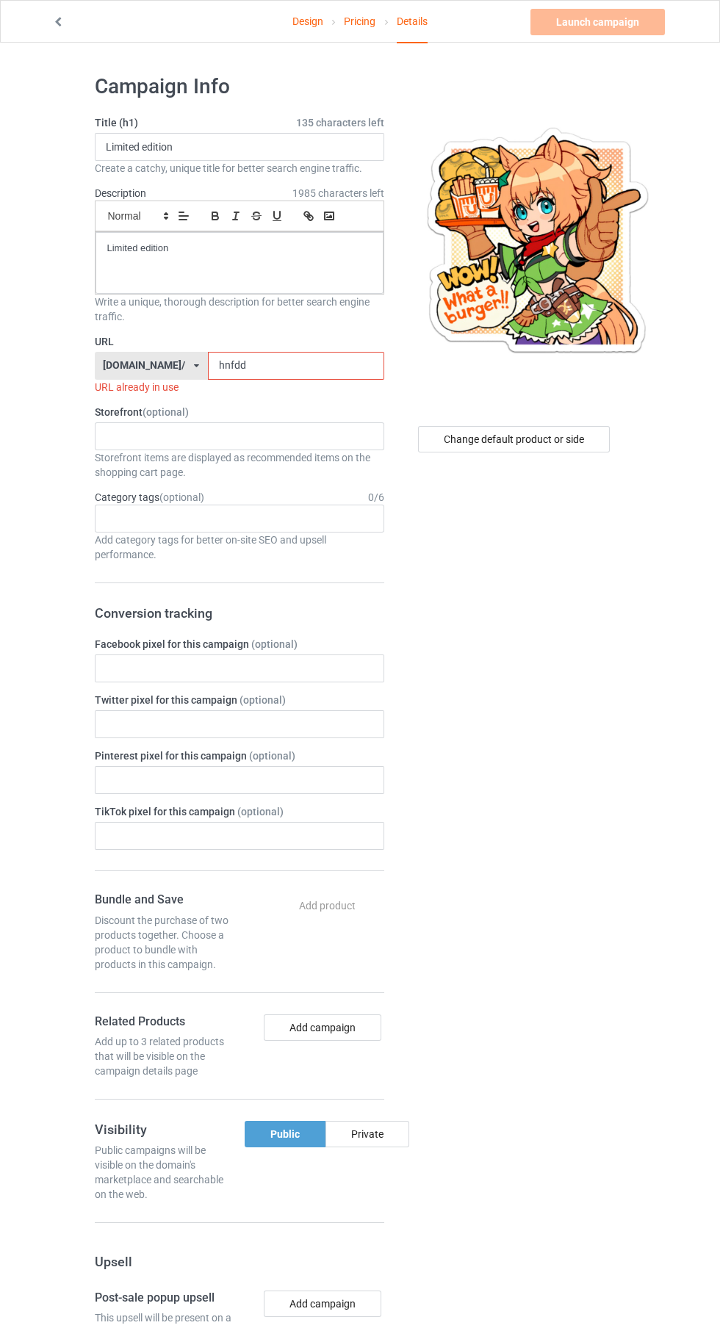
click at [273, 366] on input "hnfdd" at bounding box center [296, 366] width 176 height 28
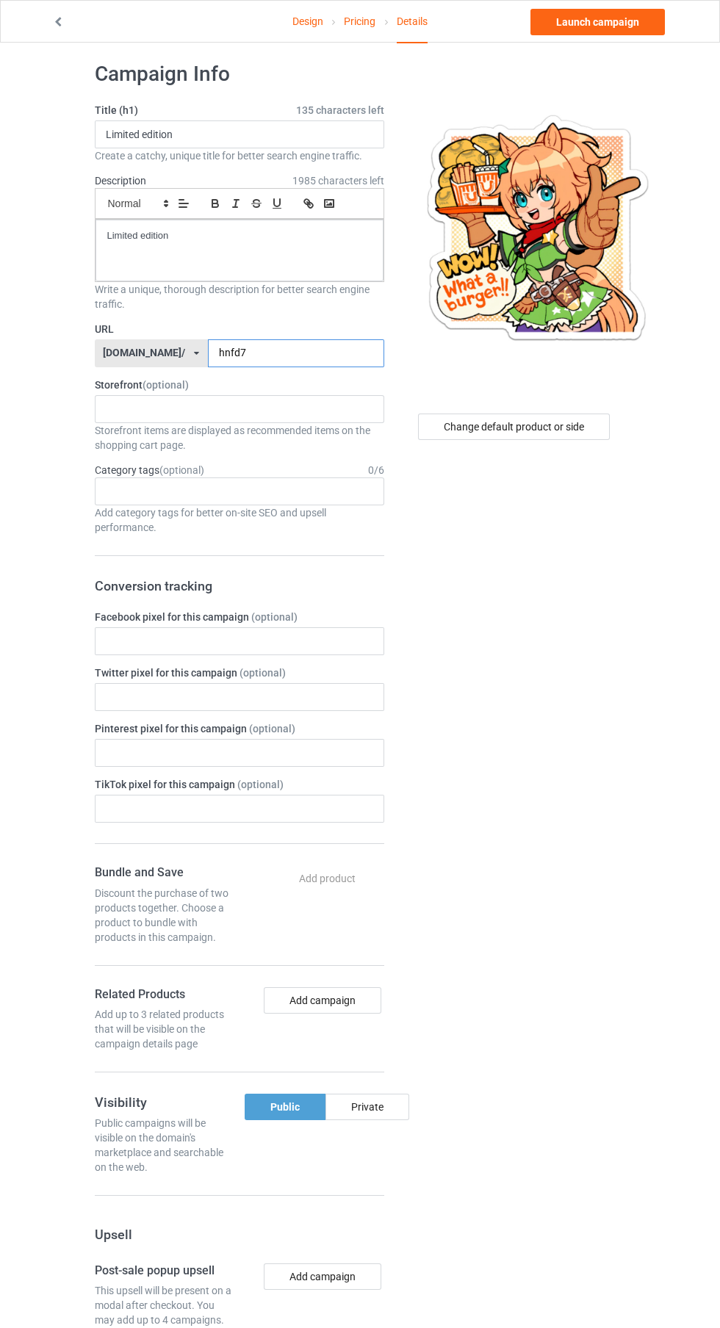
scroll to position [15, 0]
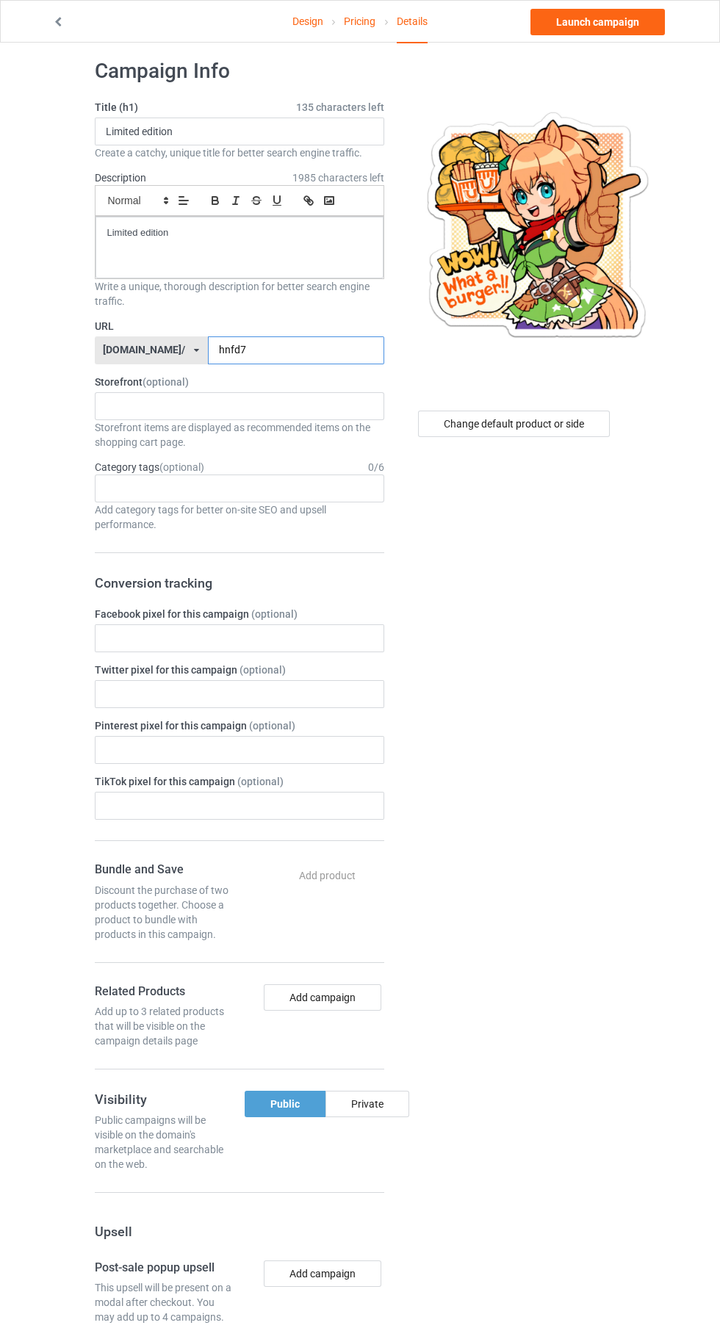
type input "hnfd7"
click at [545, 418] on div "Change default product or side" at bounding box center [514, 424] width 192 height 26
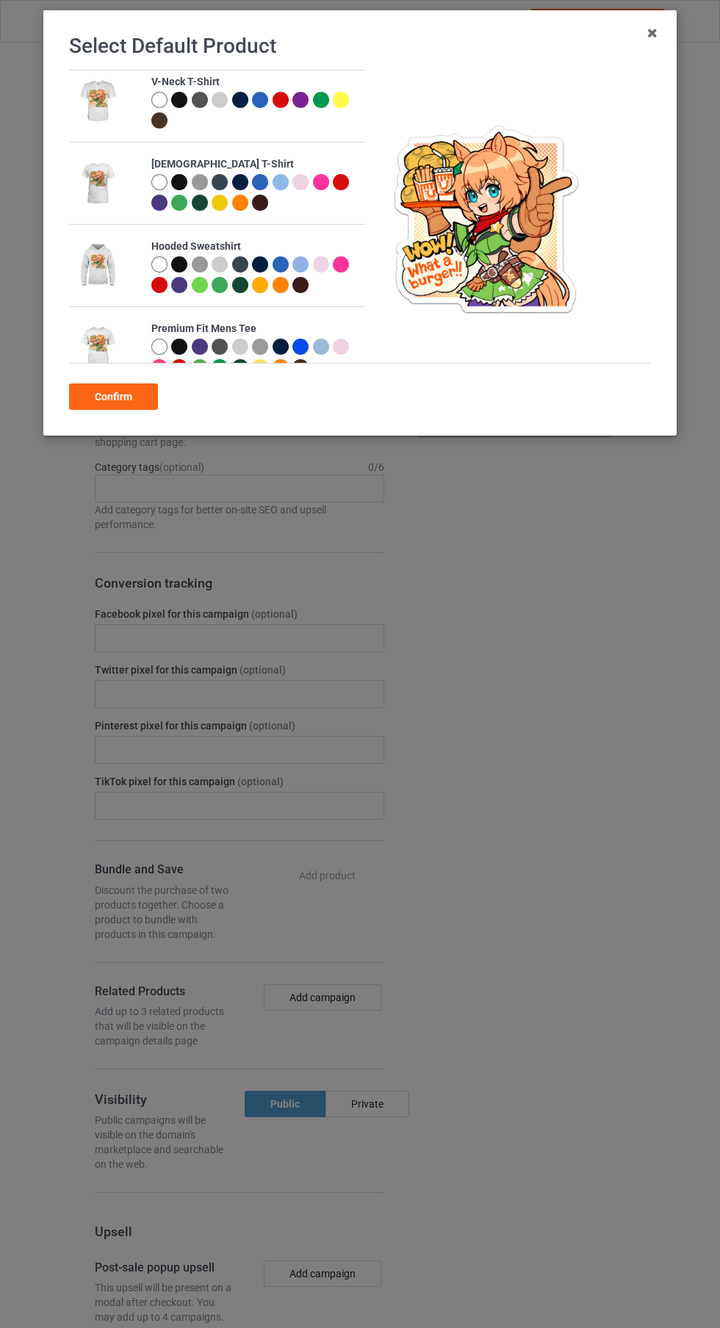
scroll to position [860, 0]
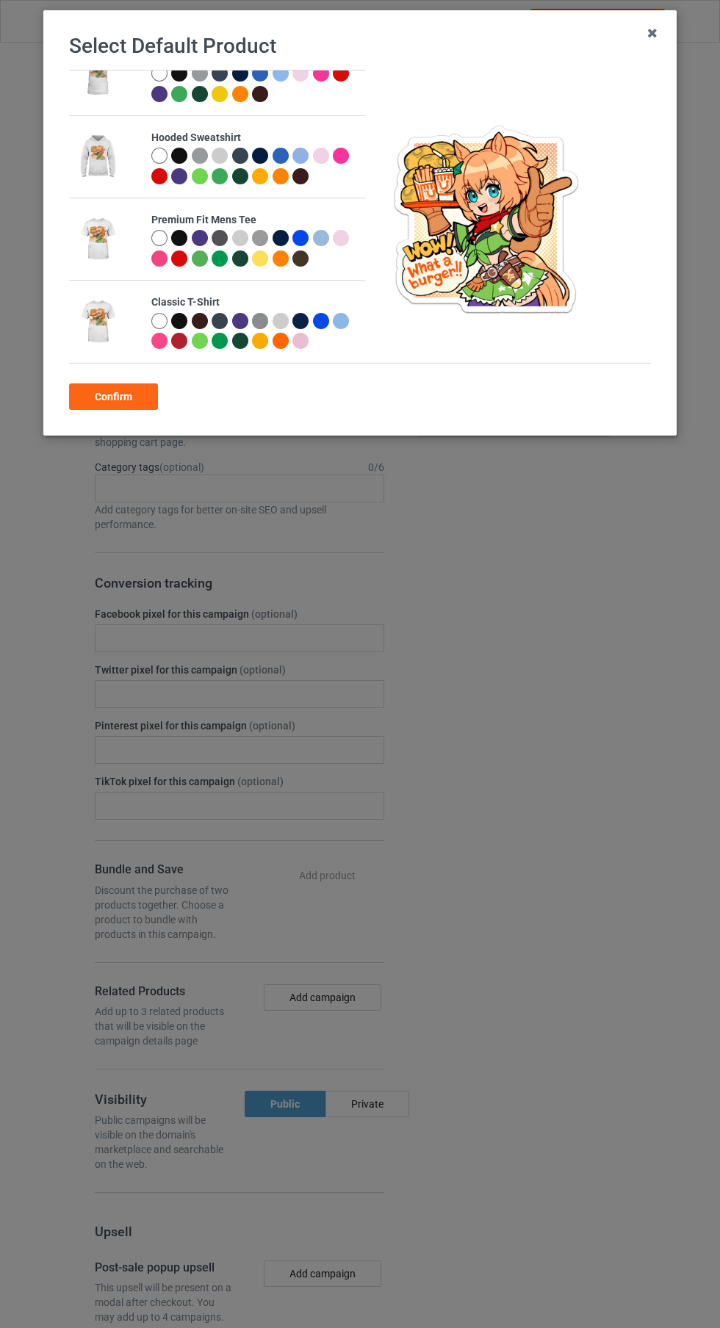
click at [159, 320] on div at bounding box center [159, 321] width 16 height 16
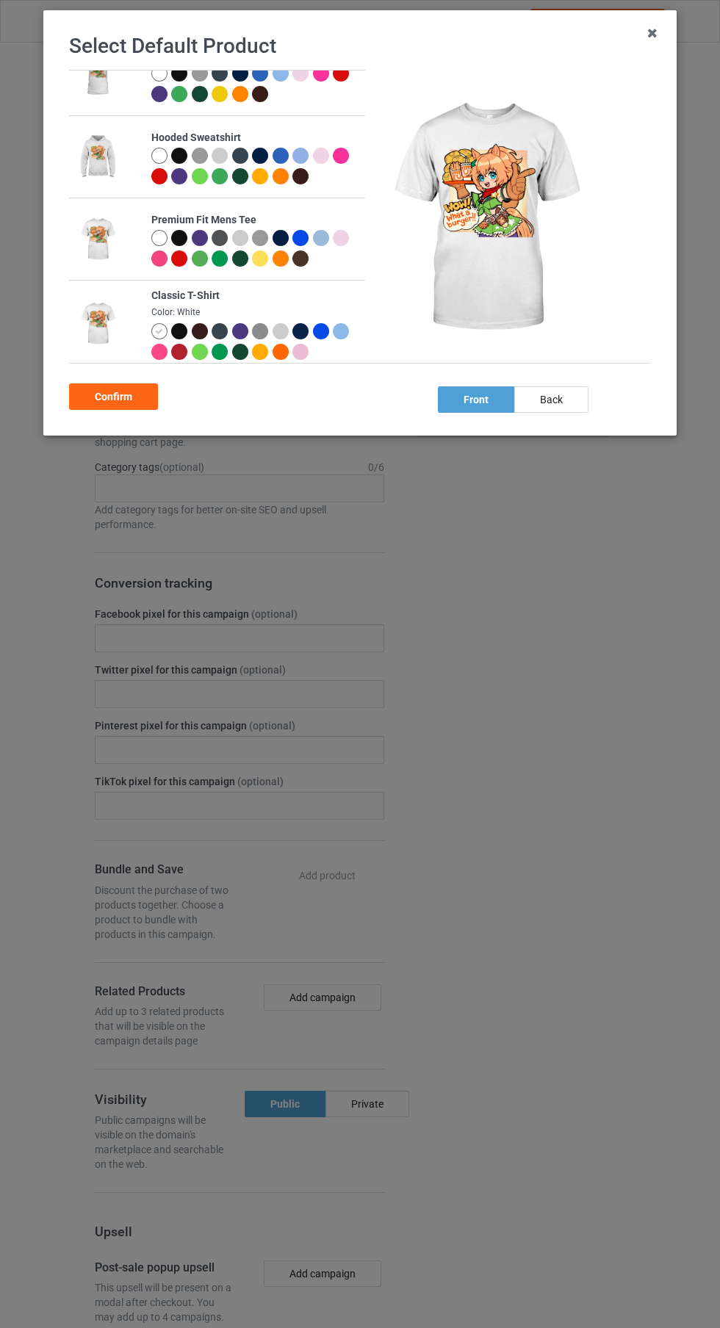
click at [134, 405] on div "Confirm" at bounding box center [113, 397] width 89 height 26
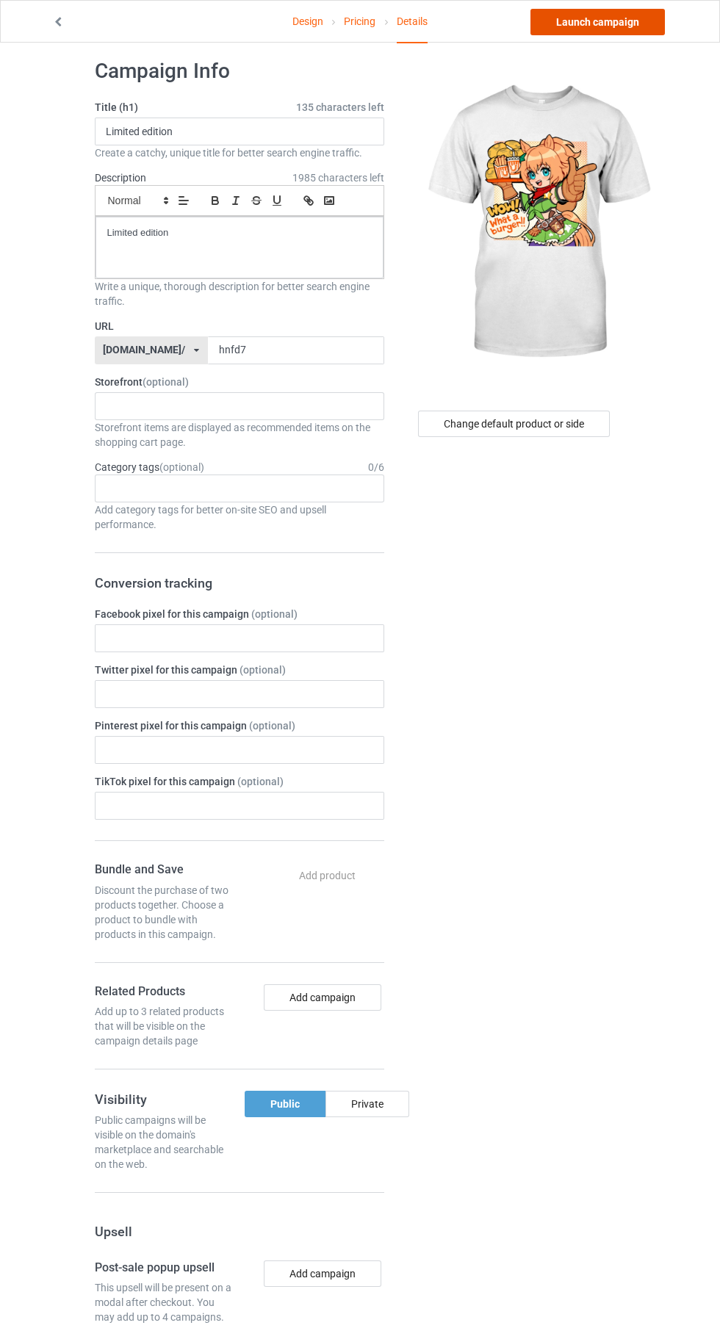
click at [633, 32] on link "Launch campaign" at bounding box center [597, 22] width 134 height 26
